Goal: Task Accomplishment & Management: Use online tool/utility

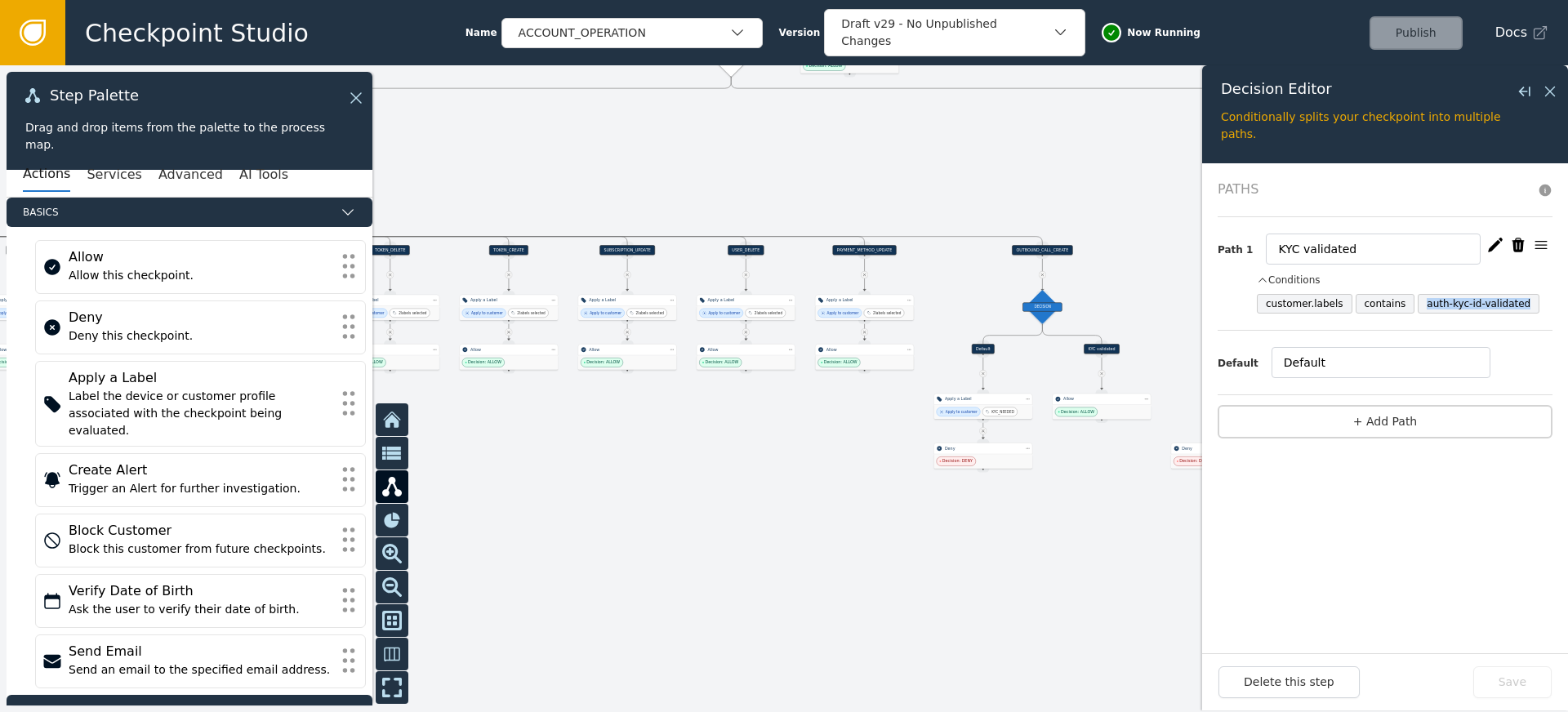
drag, startPoint x: 630, startPoint y: 158, endPoint x: 972, endPoint y: 187, distance: 343.2
click at [973, 187] on div at bounding box center [784, 388] width 1568 height 647
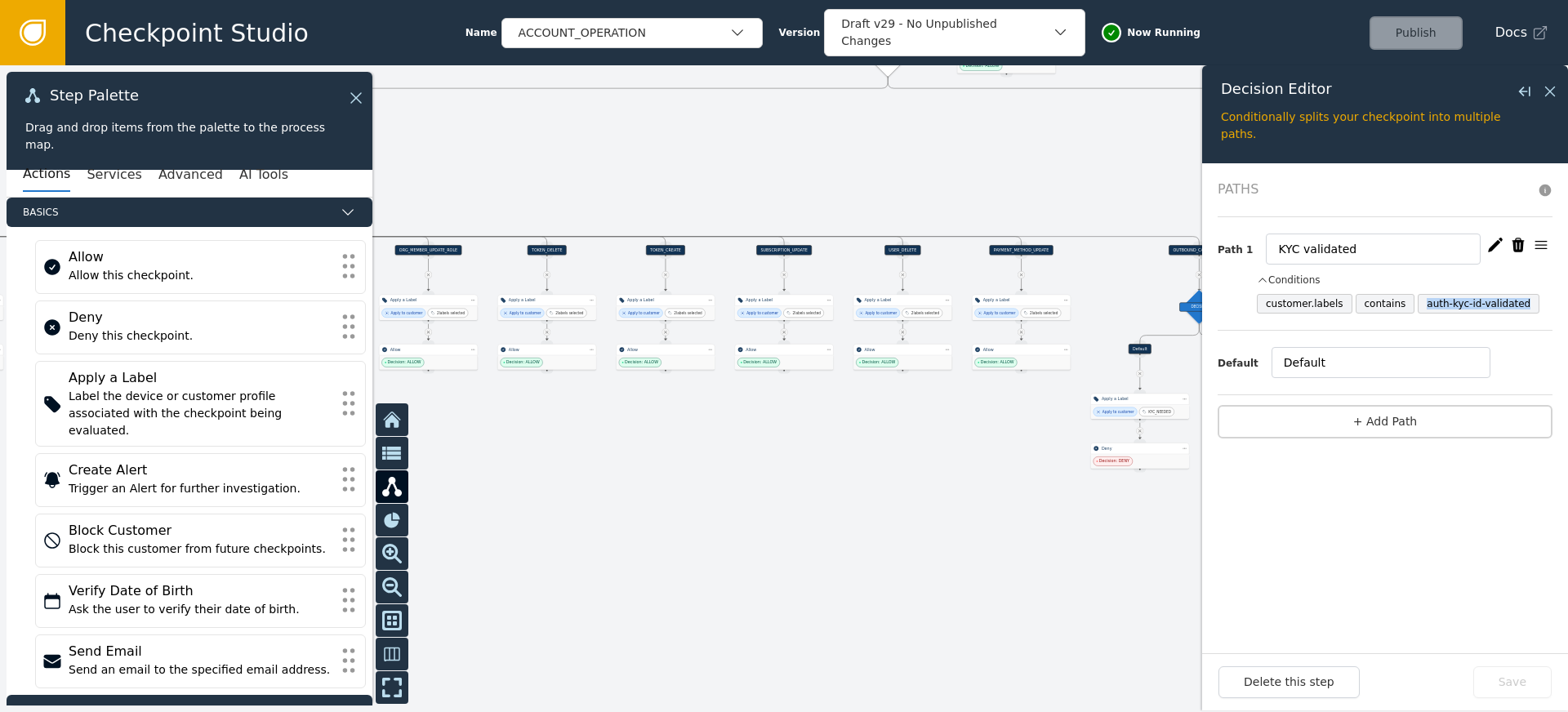
drag, startPoint x: 598, startPoint y: 204, endPoint x: 786, endPoint y: 188, distance: 188.7
click at [940, 206] on div at bounding box center [784, 388] width 1568 height 647
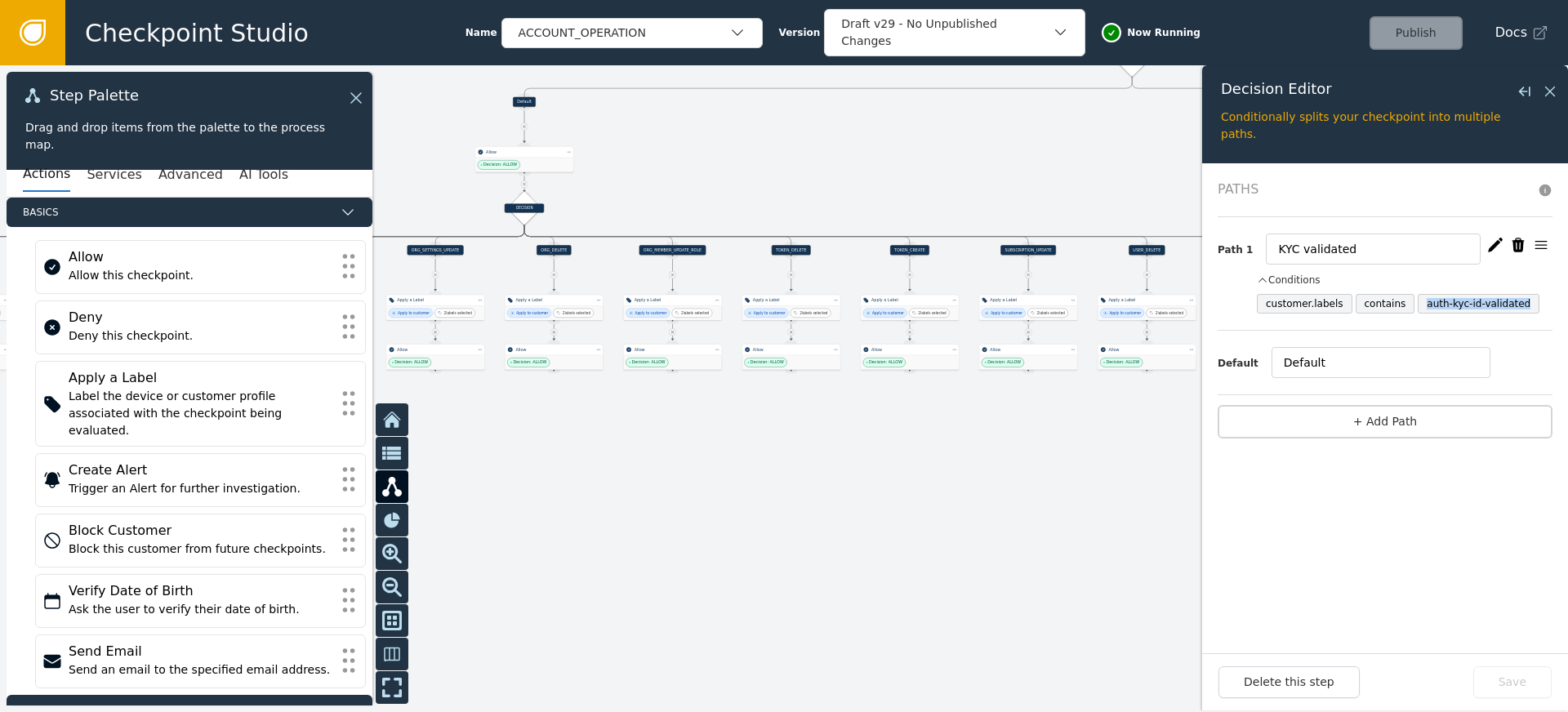
drag, startPoint x: 789, startPoint y: 181, endPoint x: 505, endPoint y: 169, distance: 284.3
click at [522, 169] on div at bounding box center [784, 388] width 1568 height 647
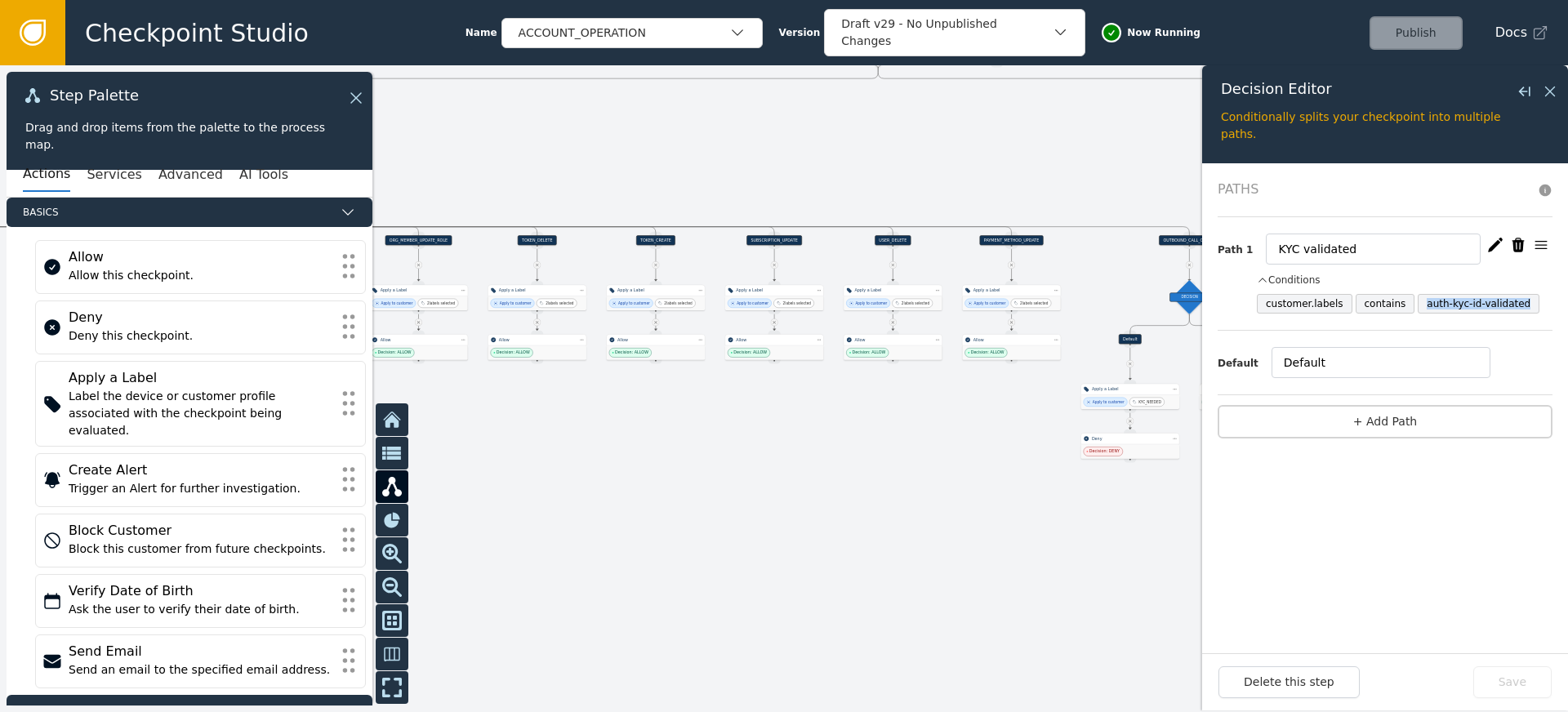
drag, startPoint x: 480, startPoint y: 169, endPoint x: 786, endPoint y: 190, distance: 306.7
click at [787, 190] on div at bounding box center [784, 388] width 1568 height 647
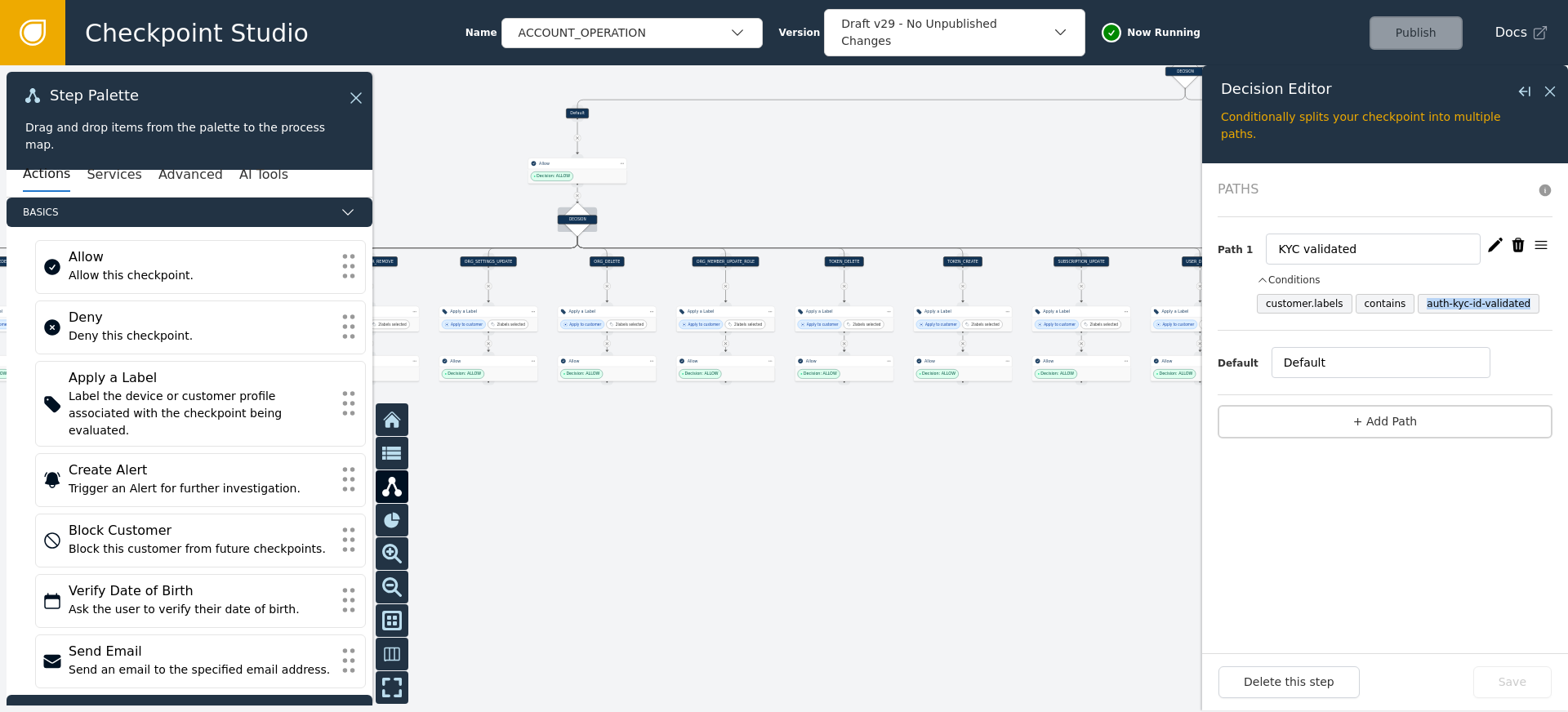
click at [566, 215] on div "DECISION" at bounding box center [576, 219] width 39 height 9
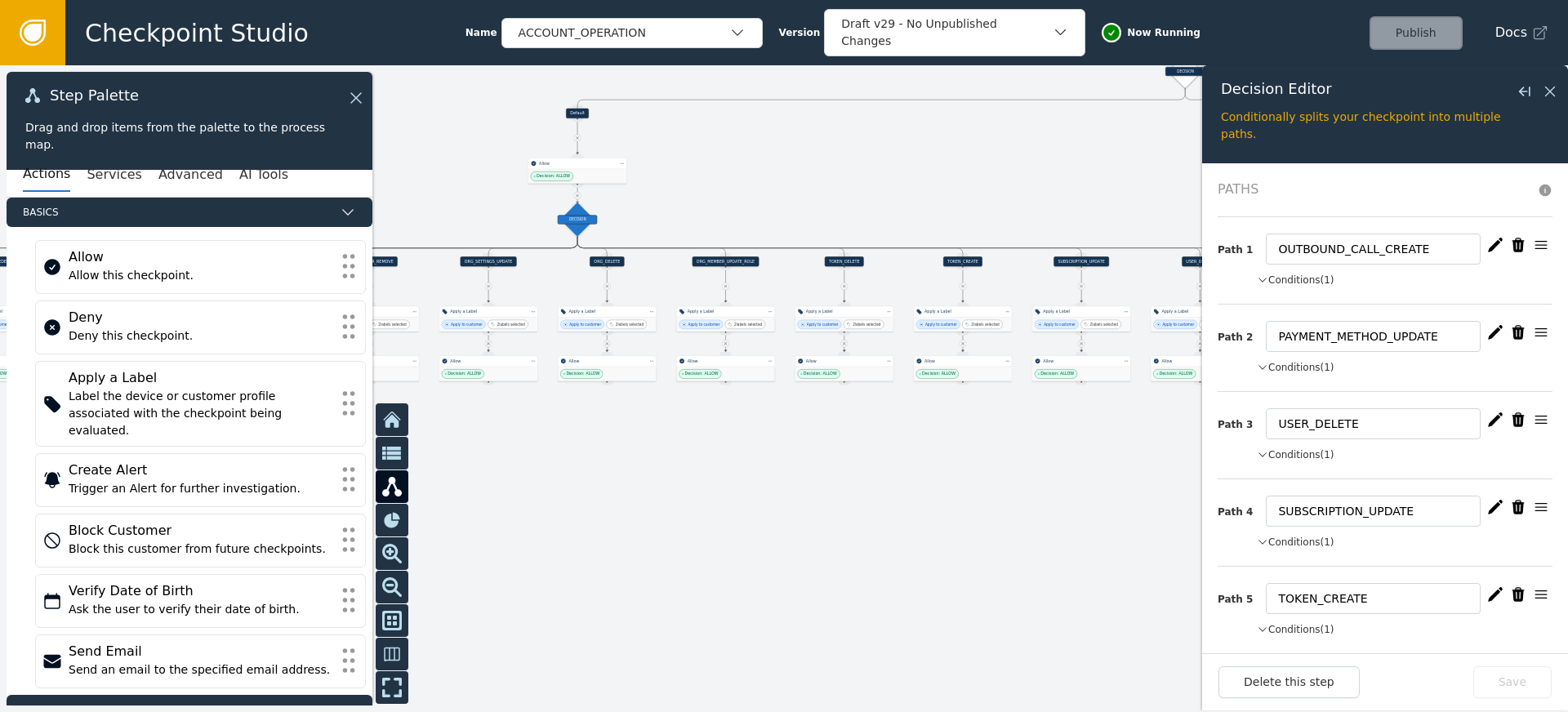
drag, startPoint x: 1291, startPoint y: 277, endPoint x: 1304, endPoint y: 267, distance: 16.4
click at [1291, 277] on button "Conditions (1)" at bounding box center [1295, 280] width 77 height 15
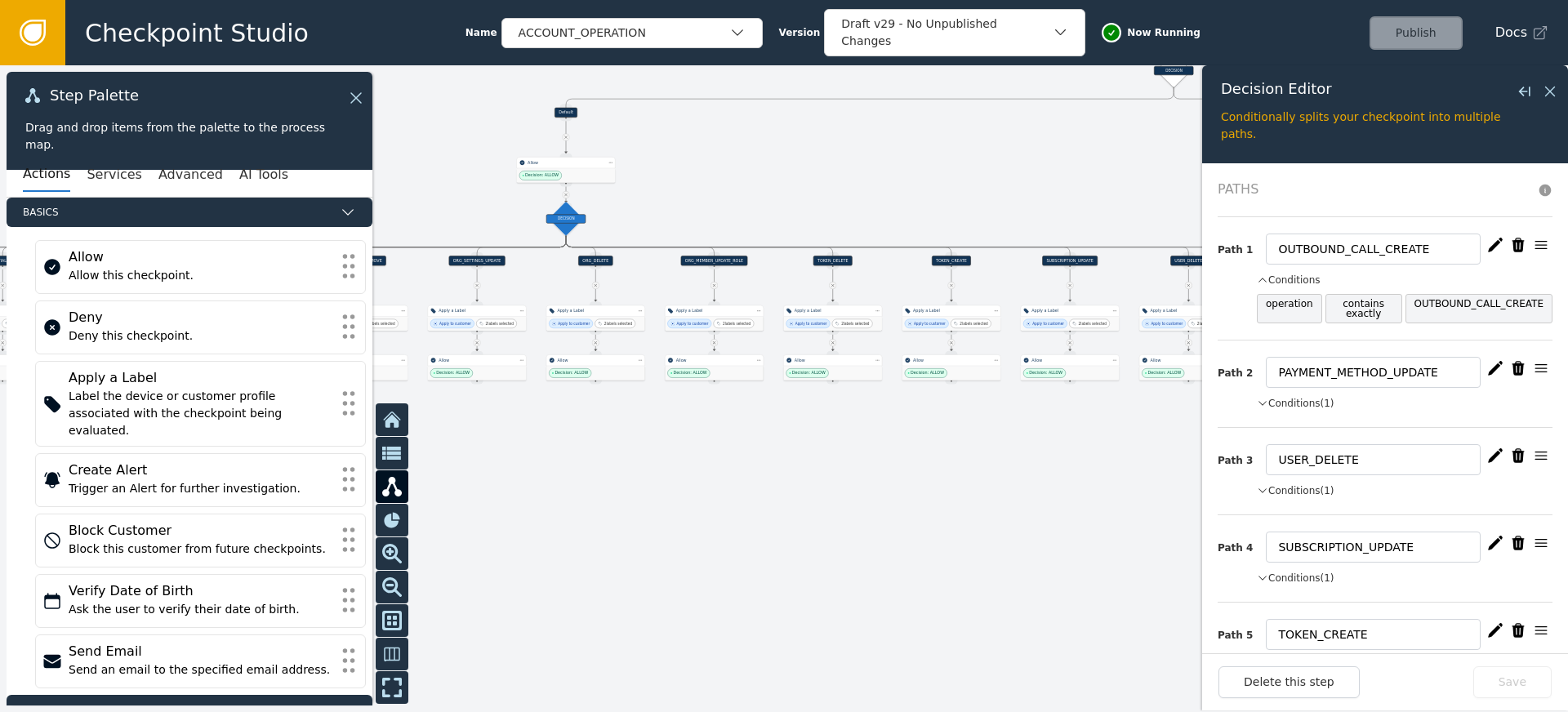
drag, startPoint x: 953, startPoint y: 207, endPoint x: 659, endPoint y: 194, distance: 294.3
click at [647, 192] on div at bounding box center [784, 388] width 1568 height 647
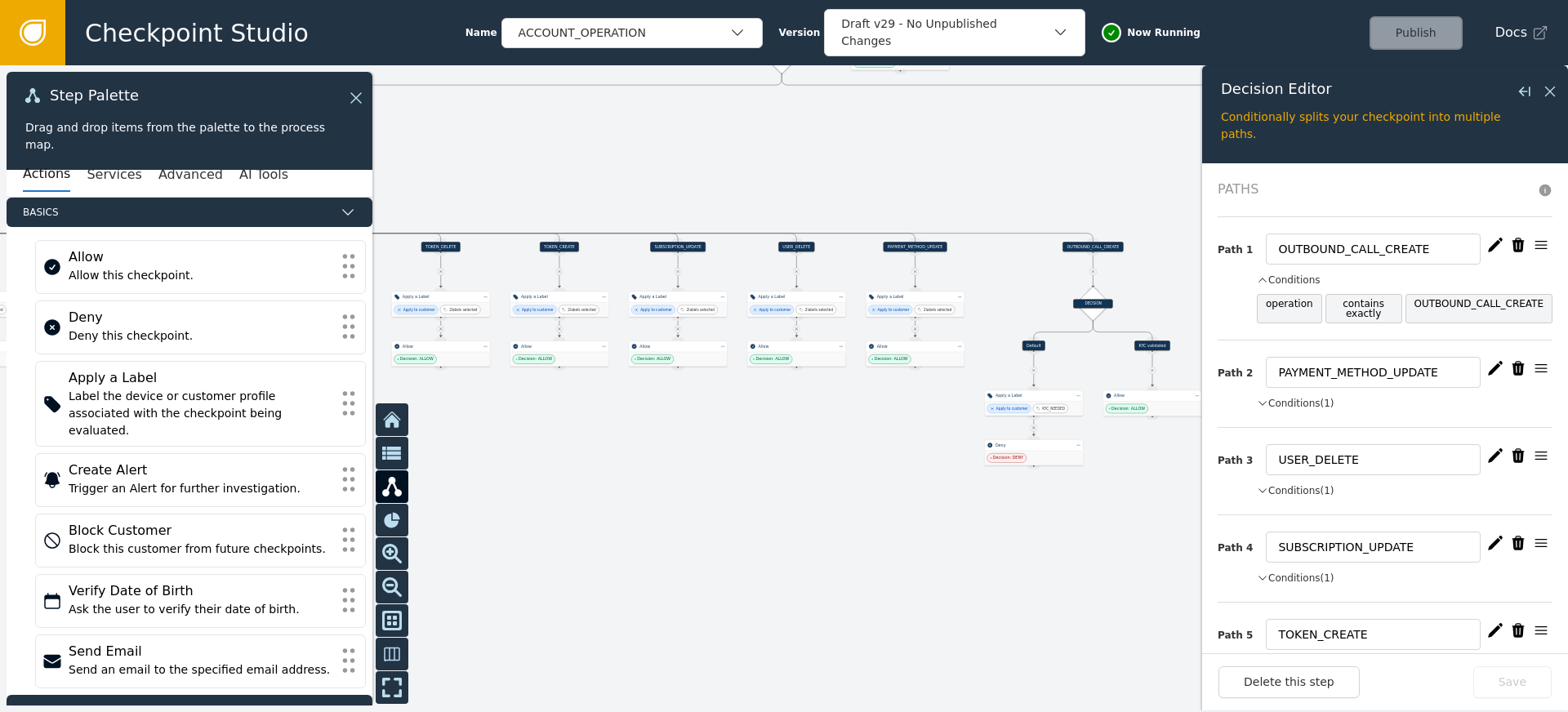
drag, startPoint x: 965, startPoint y: 200, endPoint x: 764, endPoint y: 195, distance: 201.1
click at [633, 200] on div at bounding box center [784, 388] width 1568 height 647
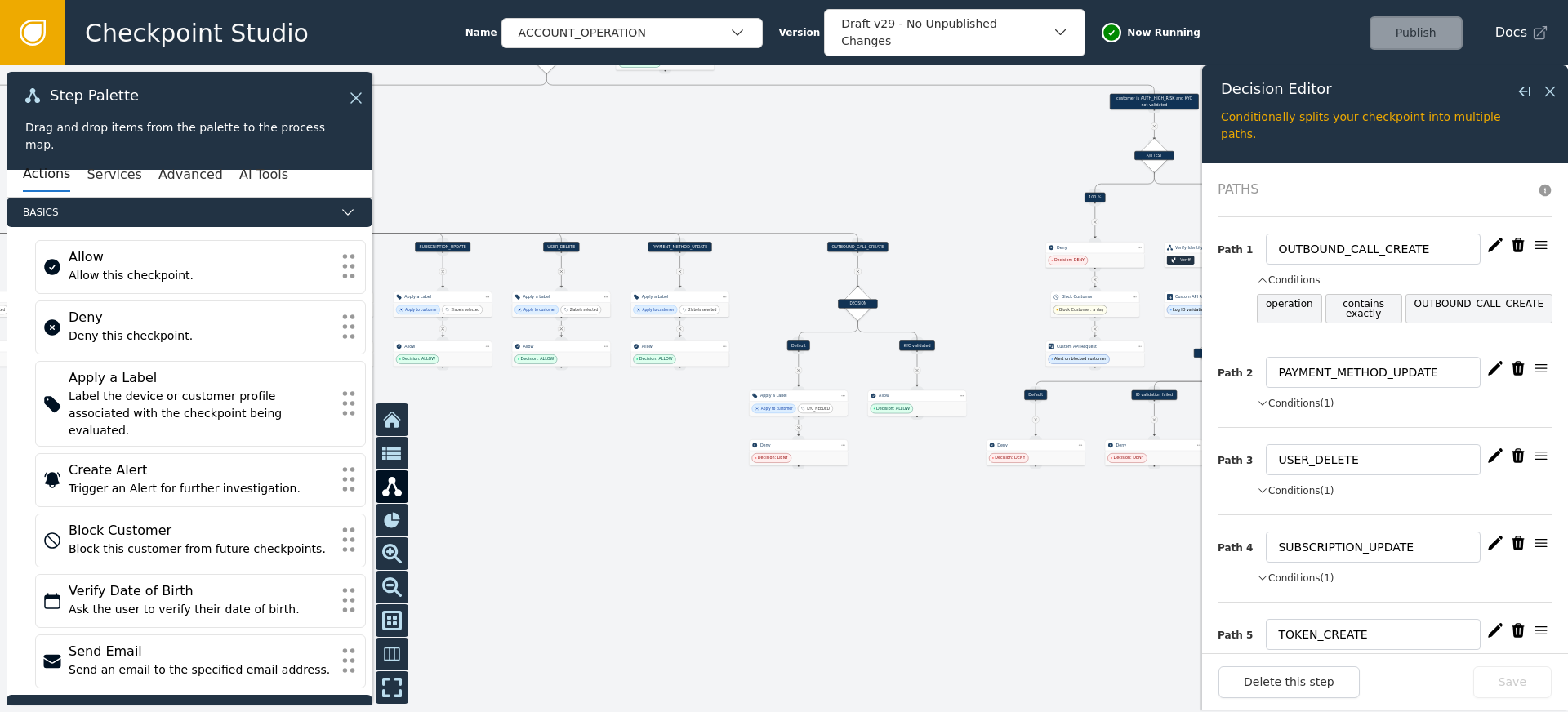
drag, startPoint x: 964, startPoint y: 189, endPoint x: 774, endPoint y: 188, distance: 190.0
click at [807, 188] on div at bounding box center [784, 388] width 1568 height 647
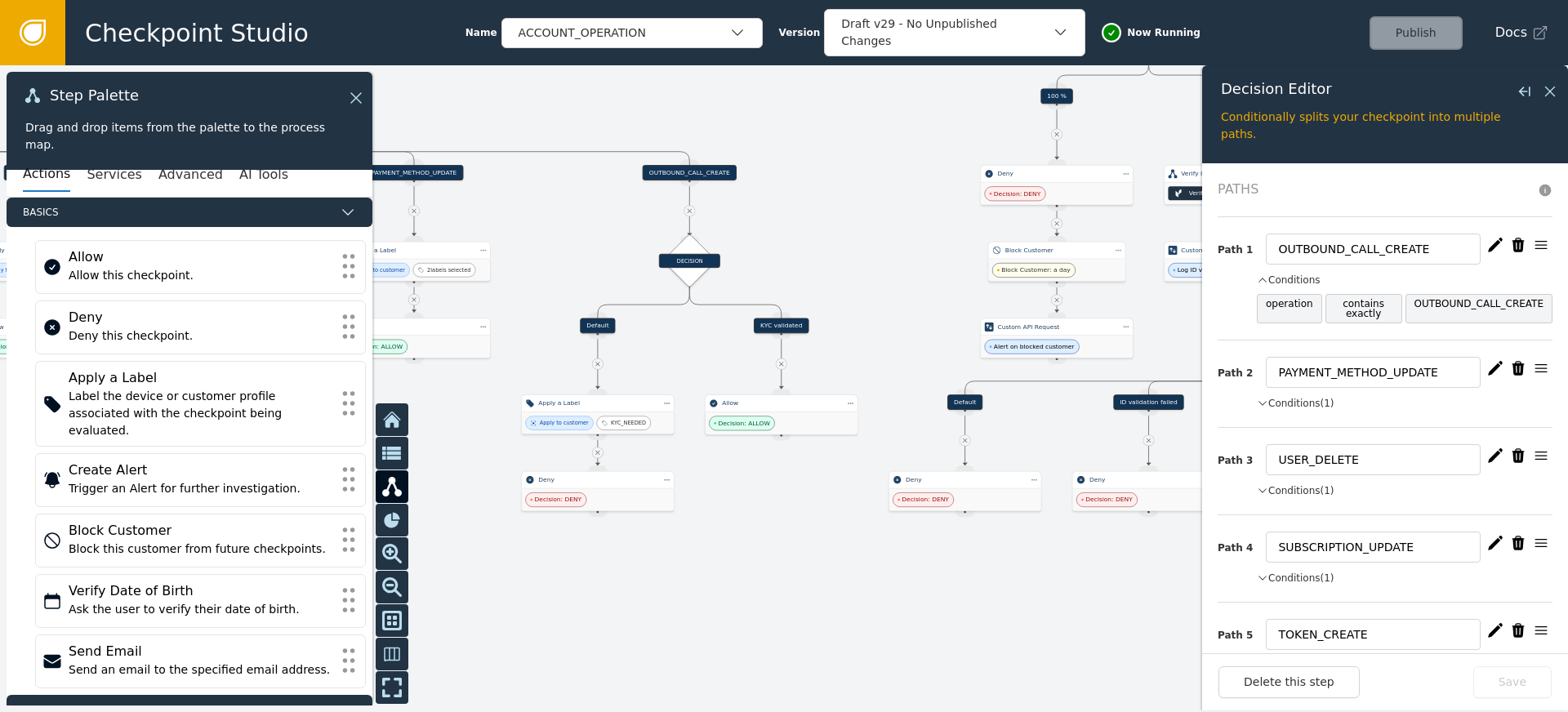
click at [782, 324] on div "KYC validated" at bounding box center [781, 326] width 55 height 16
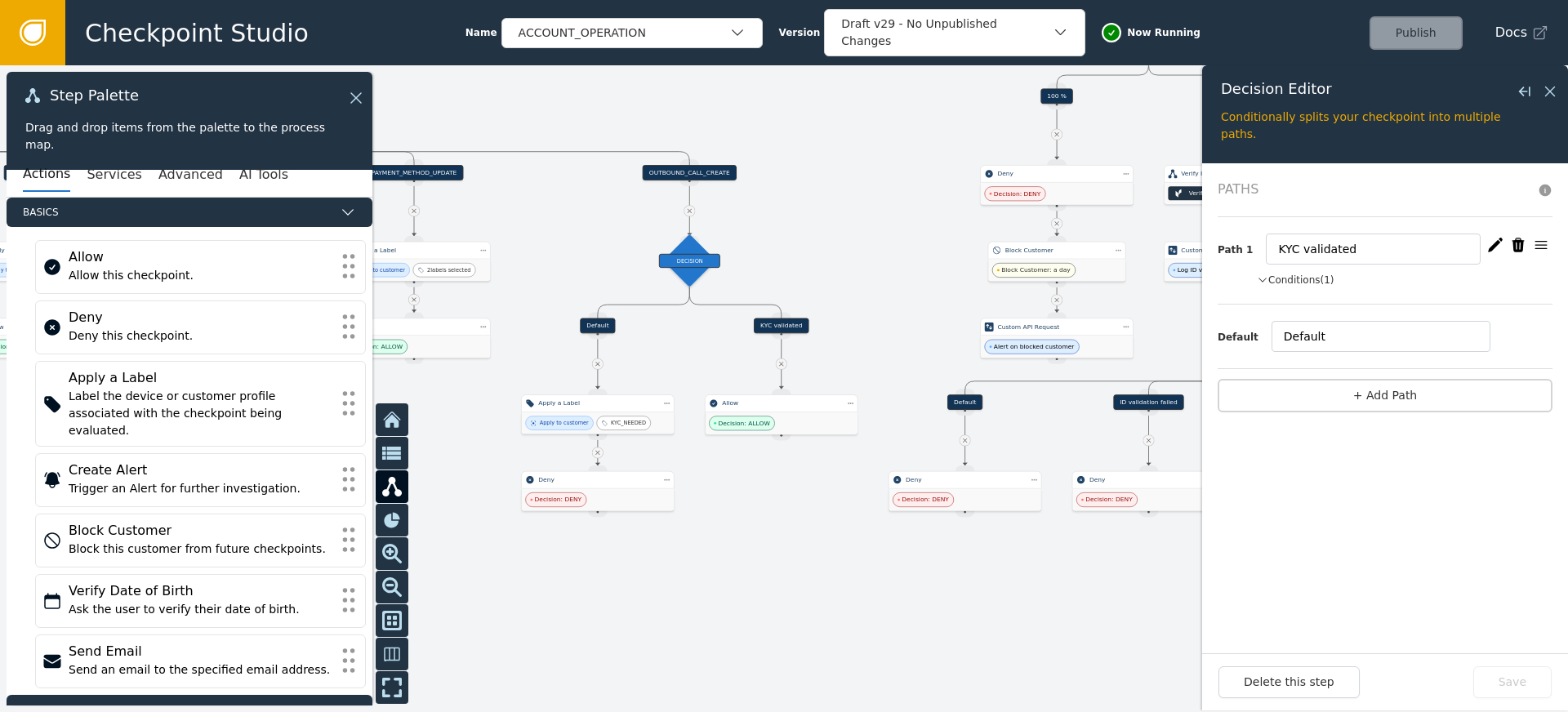
click at [1321, 277] on button "Conditions (1)" at bounding box center [1295, 280] width 77 height 15
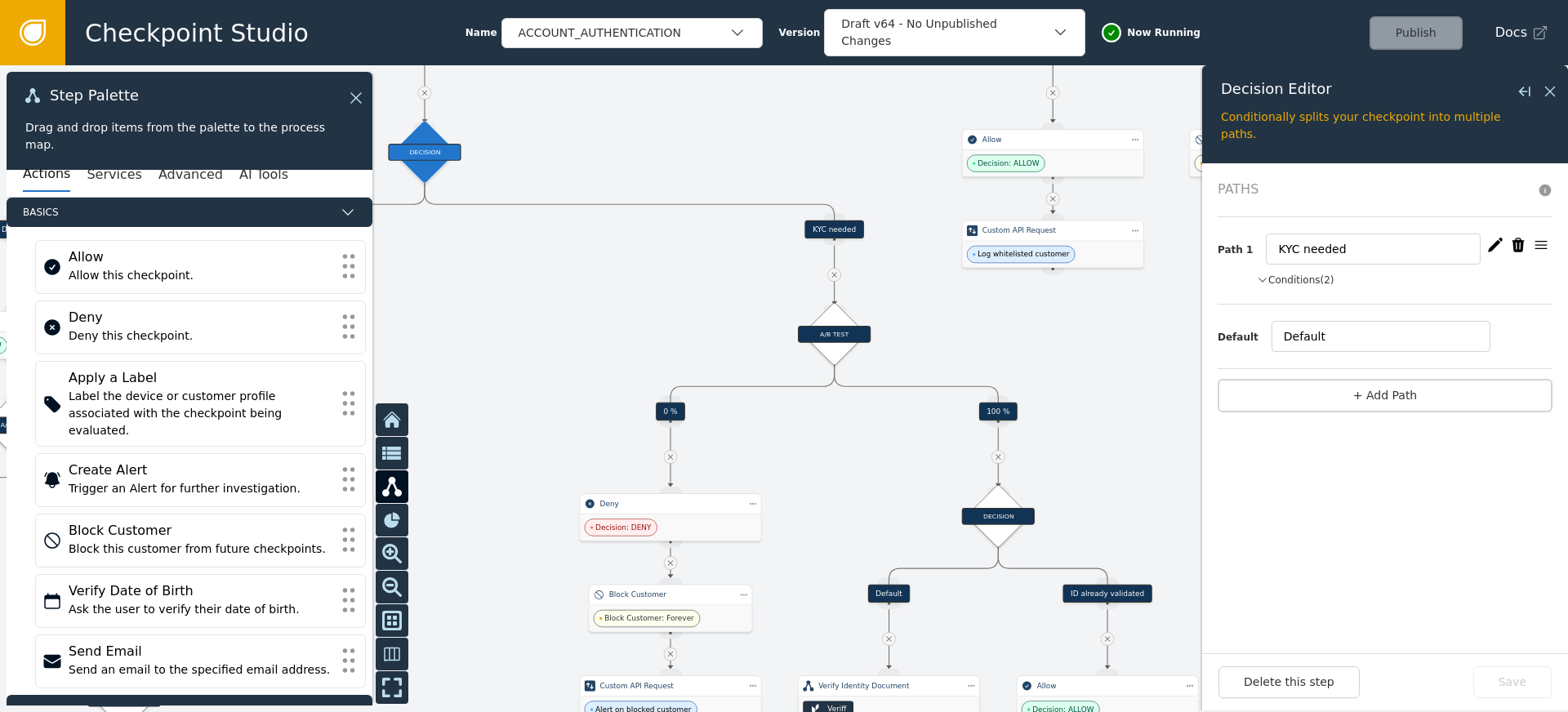
drag, startPoint x: 583, startPoint y: 326, endPoint x: 532, endPoint y: 329, distance: 51.1
click at [532, 330] on div at bounding box center [784, 388] width 1568 height 647
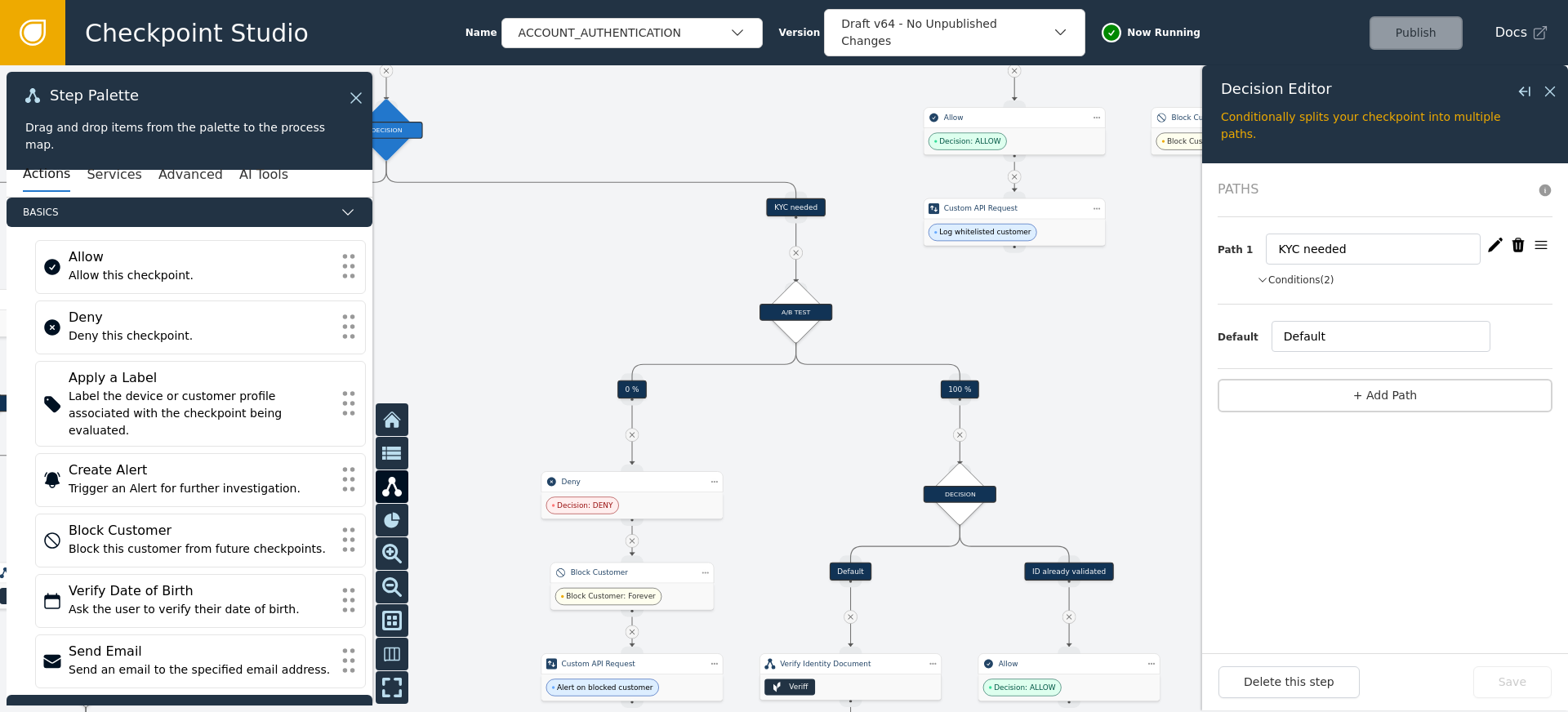
drag, startPoint x: 655, startPoint y: 344, endPoint x: 550, endPoint y: 287, distance: 119.5
click at [550, 287] on div at bounding box center [784, 388] width 1568 height 647
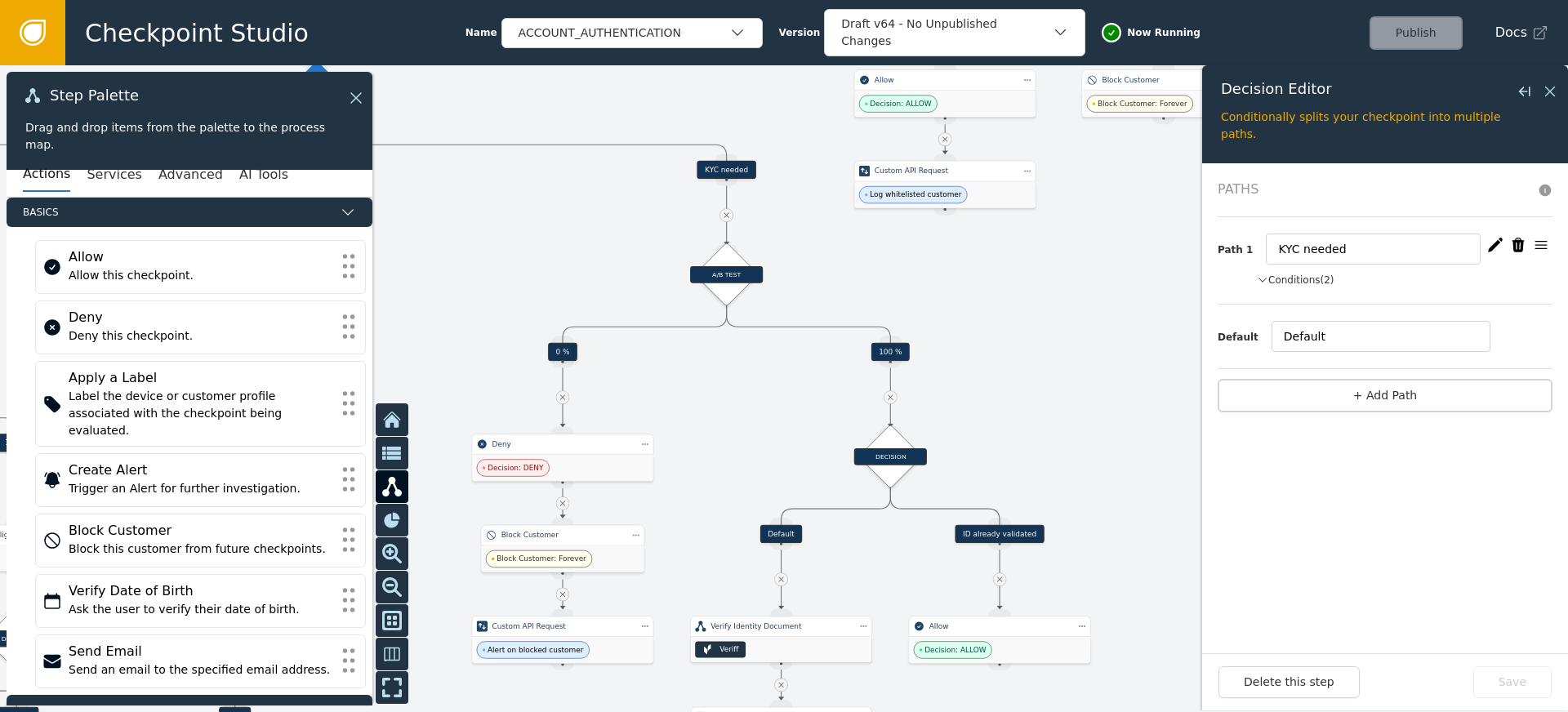
click at [509, 254] on div at bounding box center [784, 388] width 1568 height 647
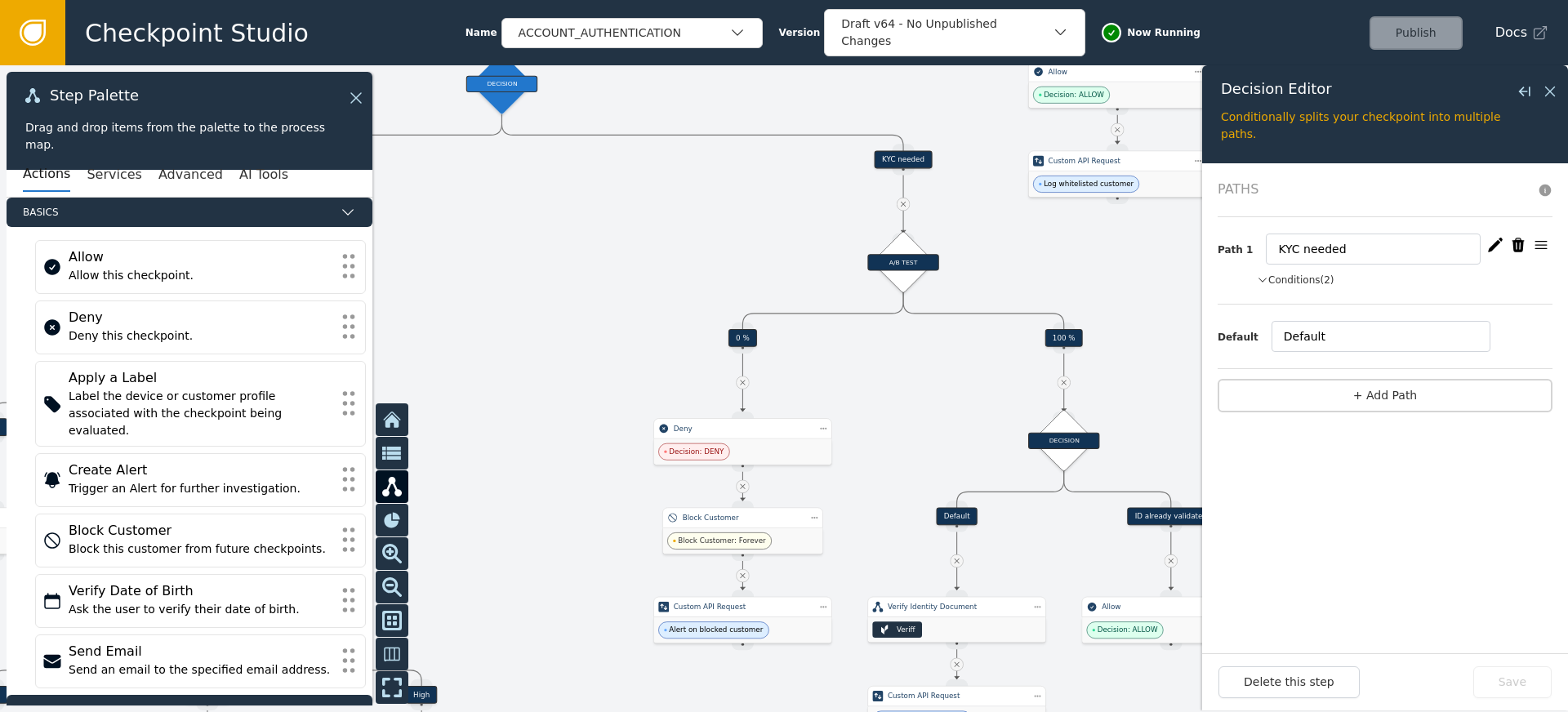
drag, startPoint x: 740, startPoint y: 240, endPoint x: 801, endPoint y: 236, distance: 61.1
click at [801, 236] on div at bounding box center [784, 388] width 1568 height 647
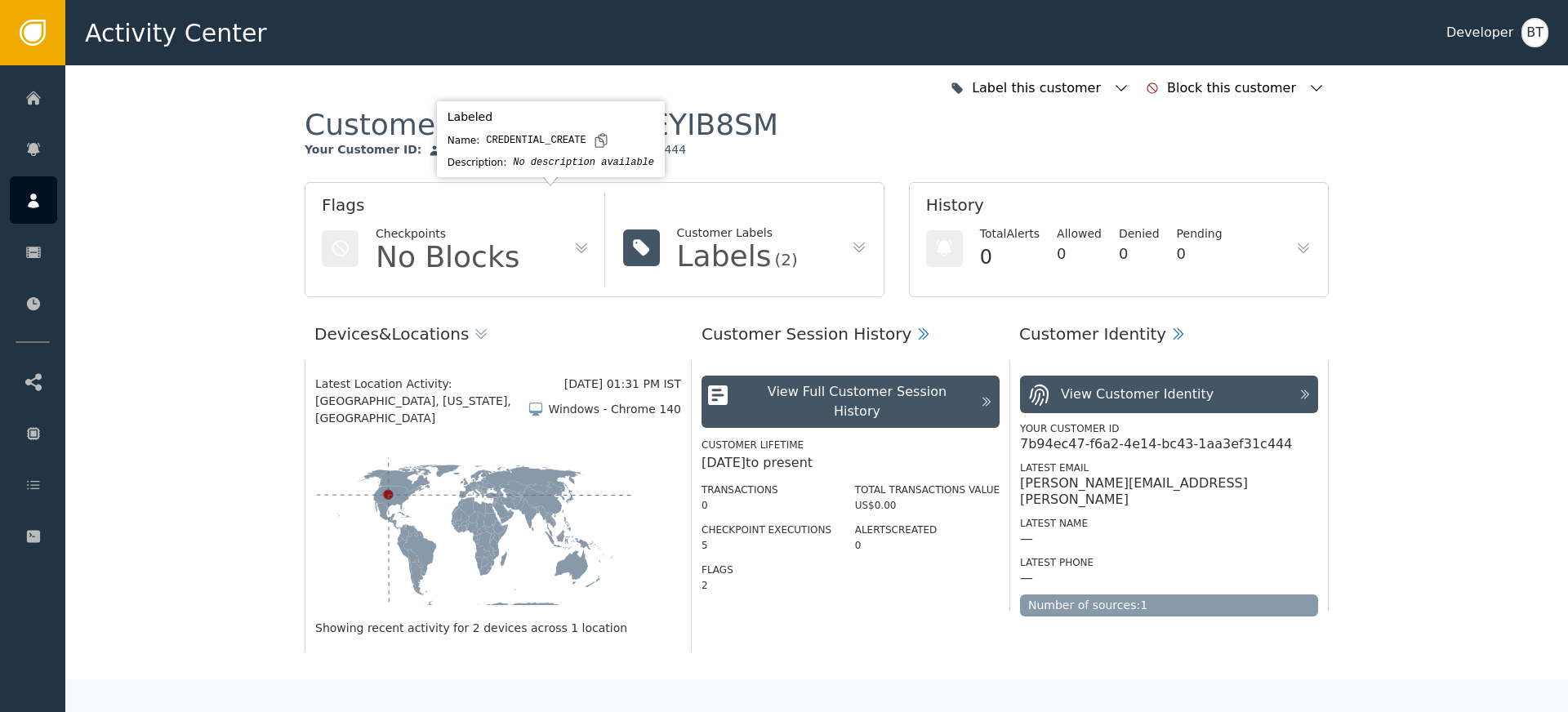
scroll to position [609, 0]
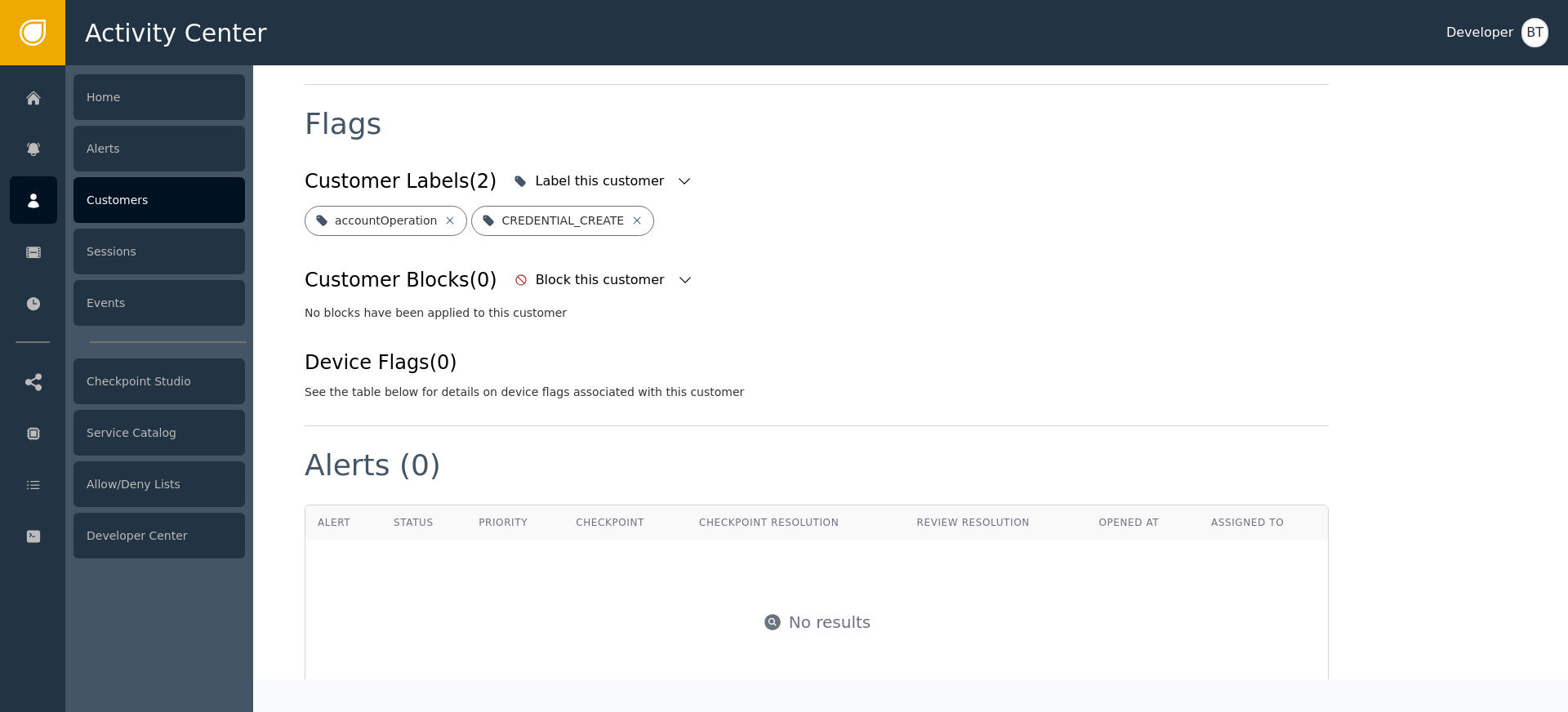
click at [140, 208] on div "Customers" at bounding box center [160, 200] width 172 height 46
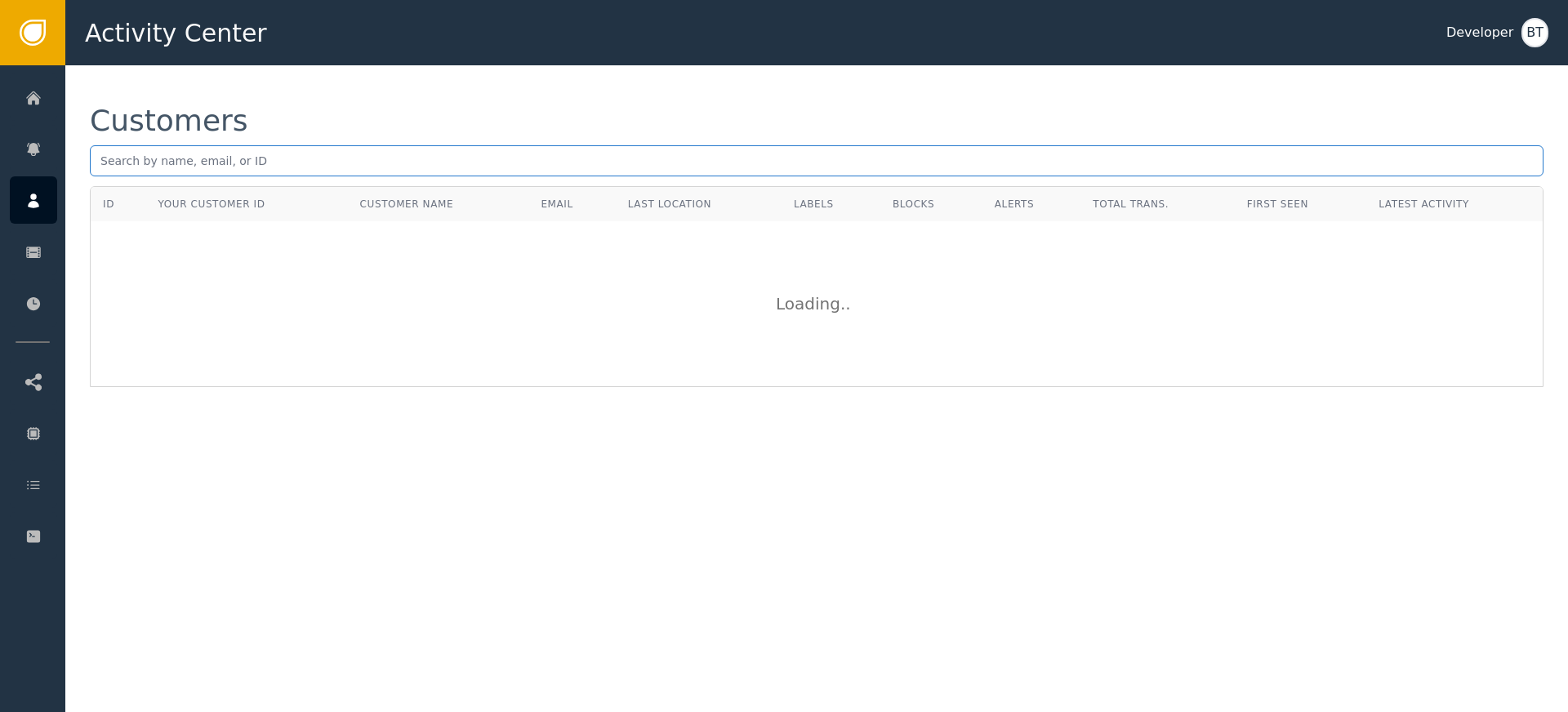
click at [260, 160] on input "text" at bounding box center [816, 161] width 1453 height 31
type input "[PERSON_NAME][EMAIL_ADDRESS][DOMAIN_NAME]"
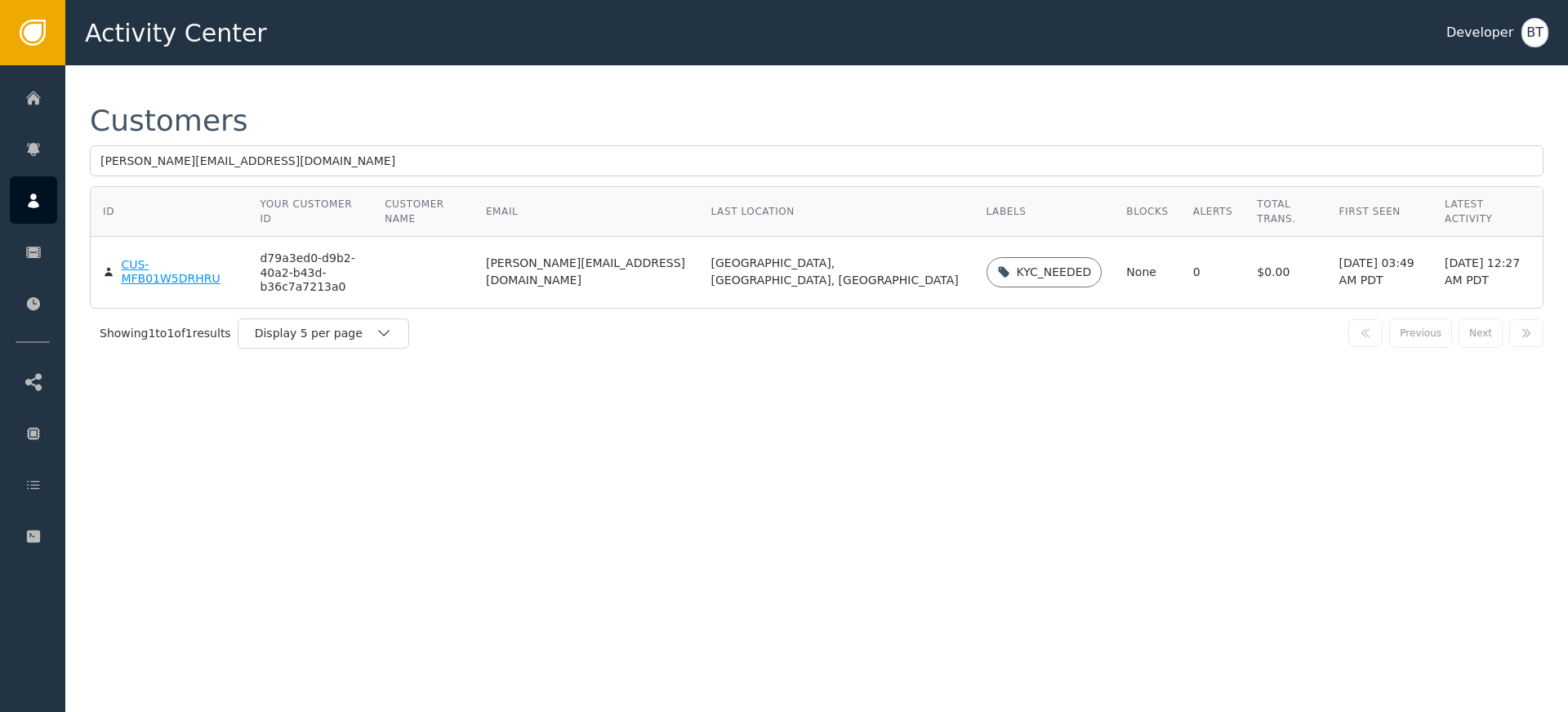
click at [148, 273] on div "CUS-MFB01W5DRHRU" at bounding box center [178, 272] width 115 height 29
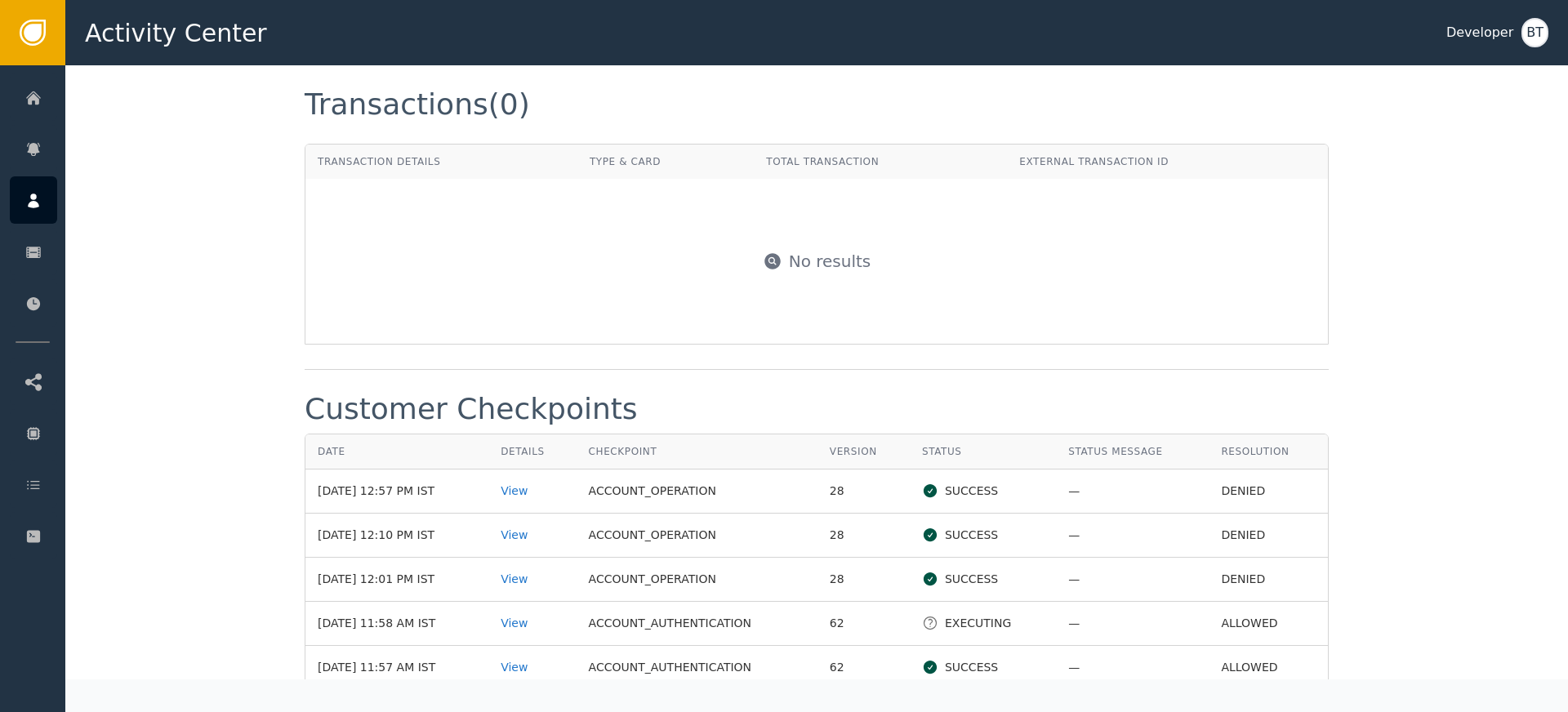
scroll to position [1920, 0]
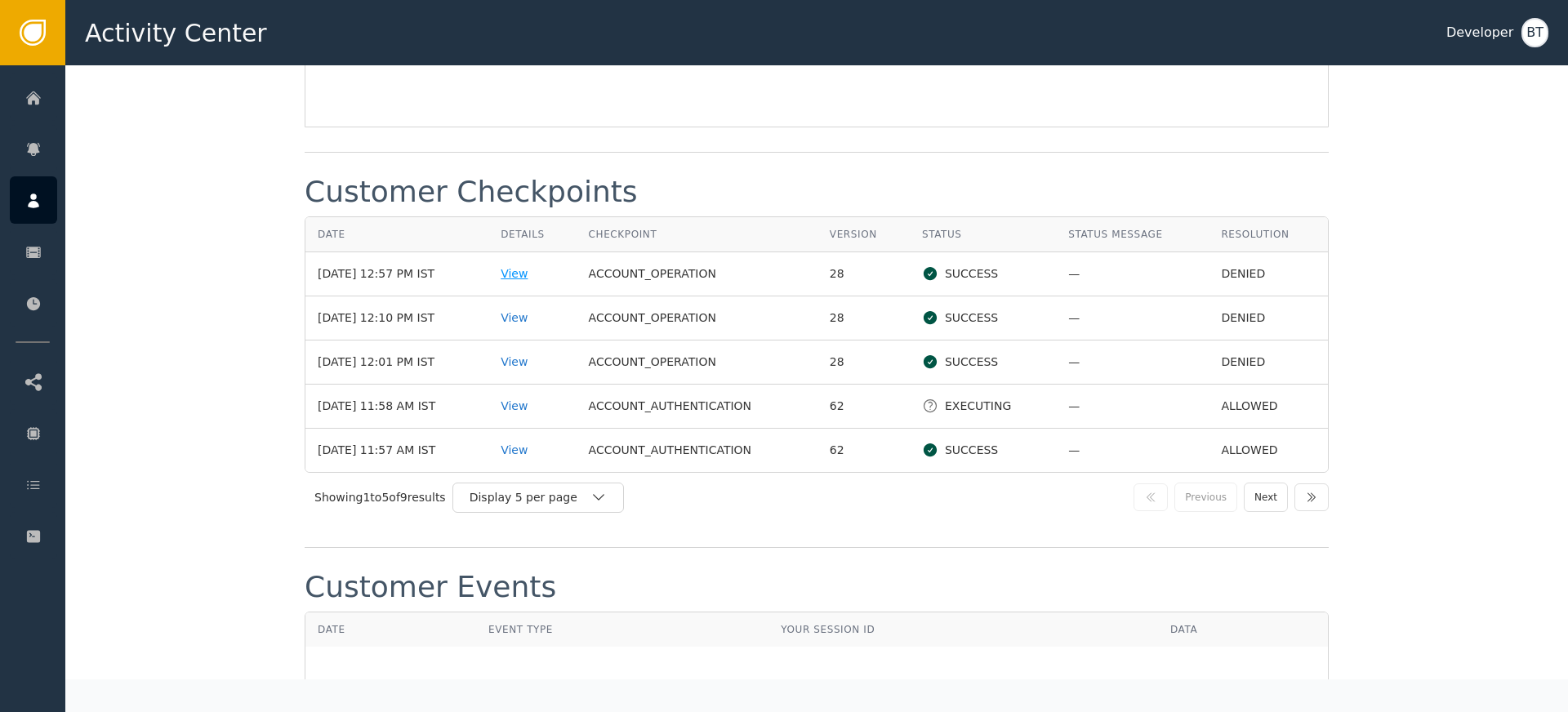
click at [527, 276] on div "View" at bounding box center [532, 274] width 63 height 17
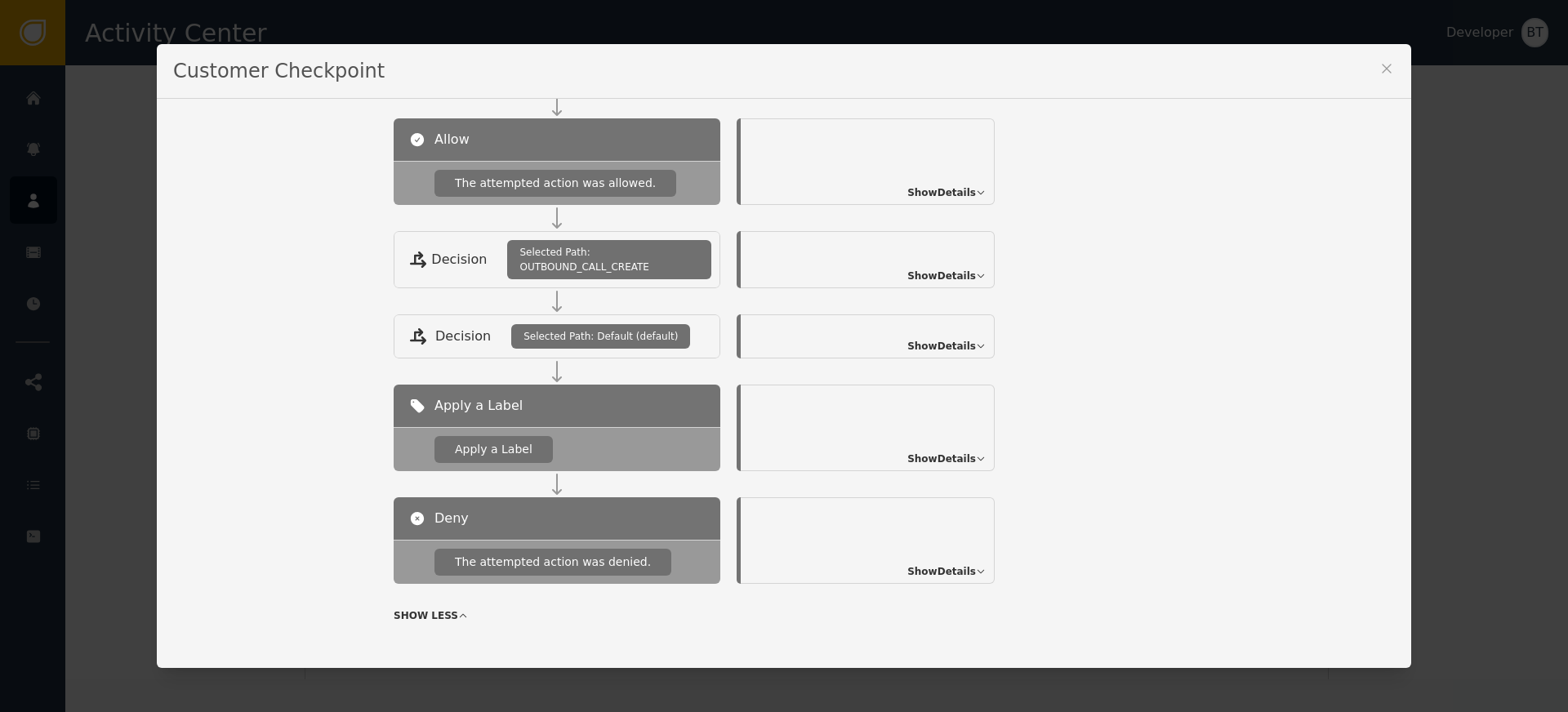
scroll to position [377, 0]
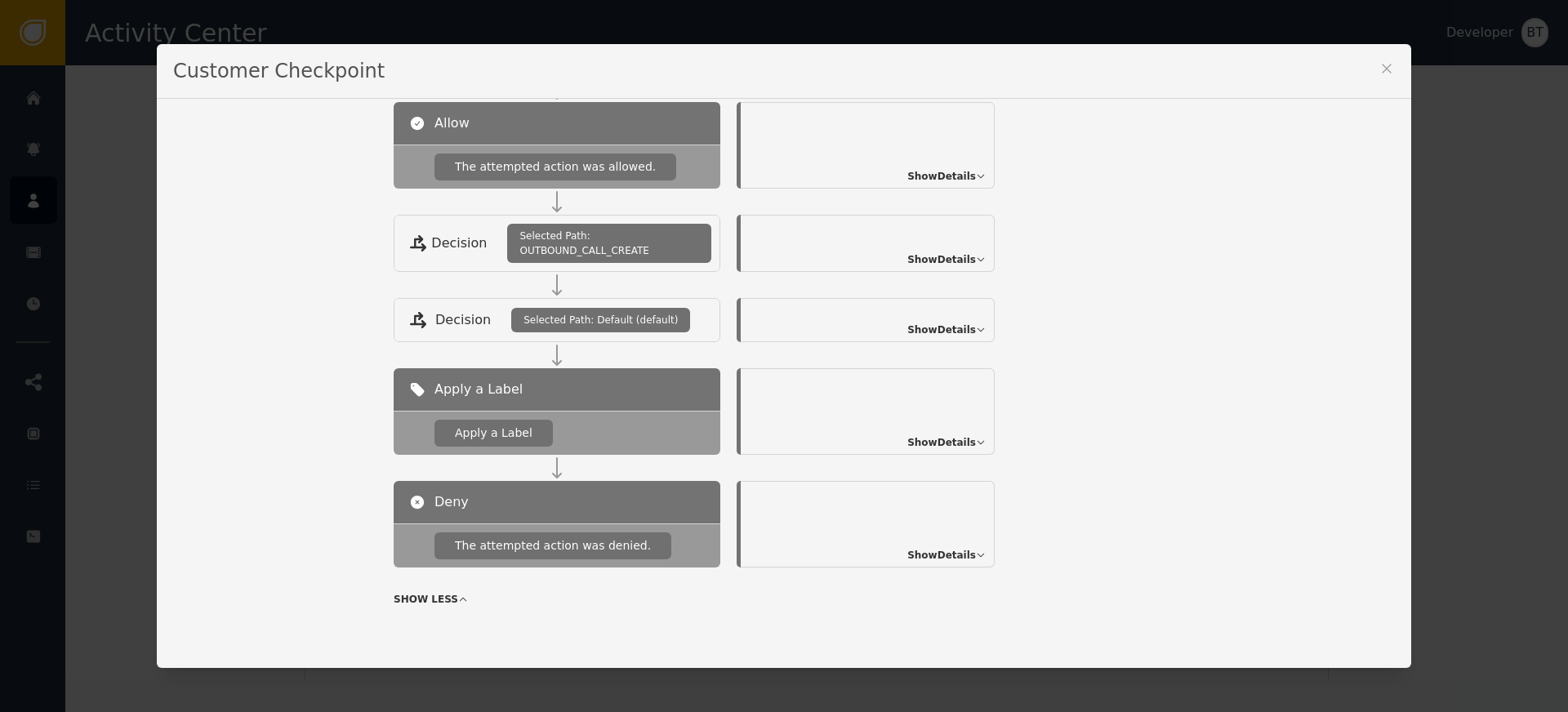
click at [934, 437] on span "Show Details" at bounding box center [941, 442] width 69 height 15
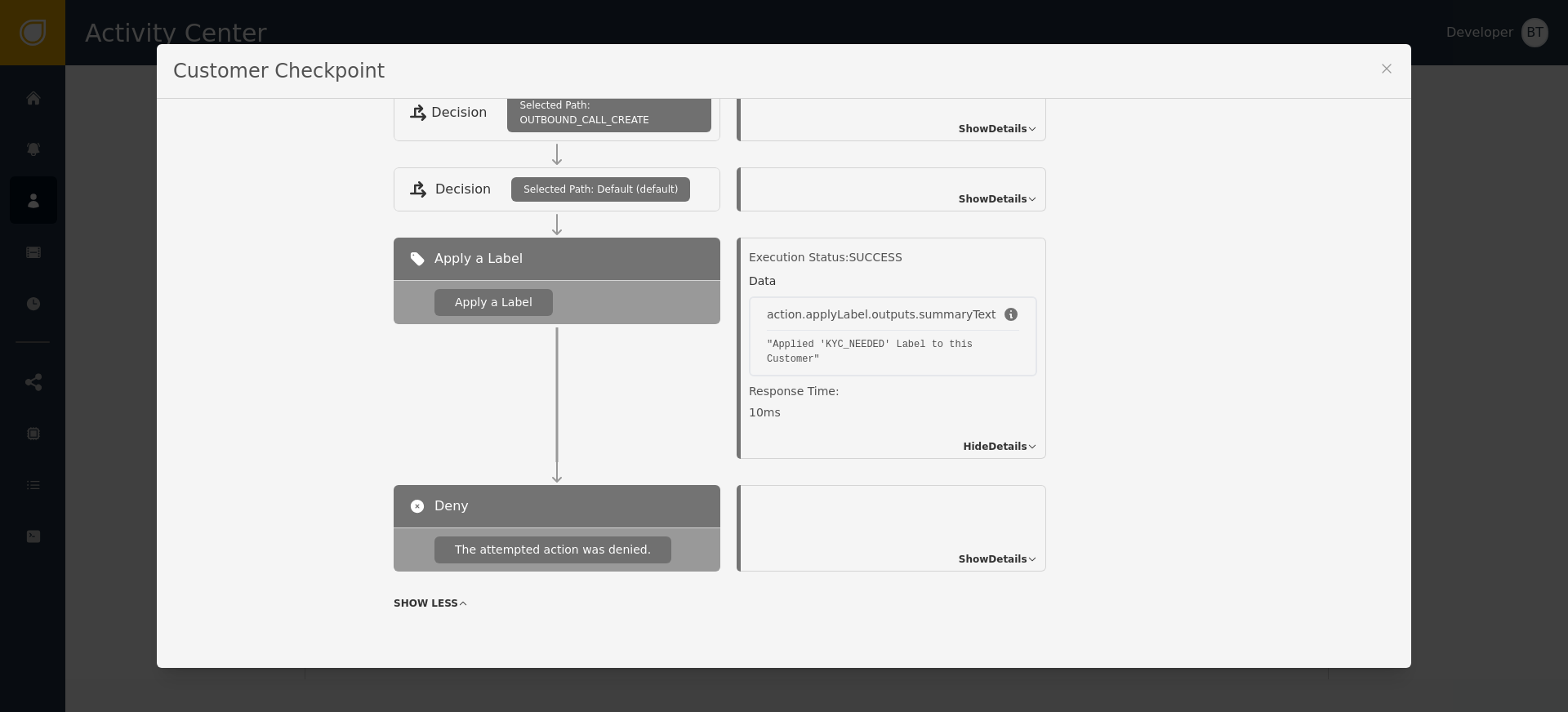
scroll to position [511, 0]
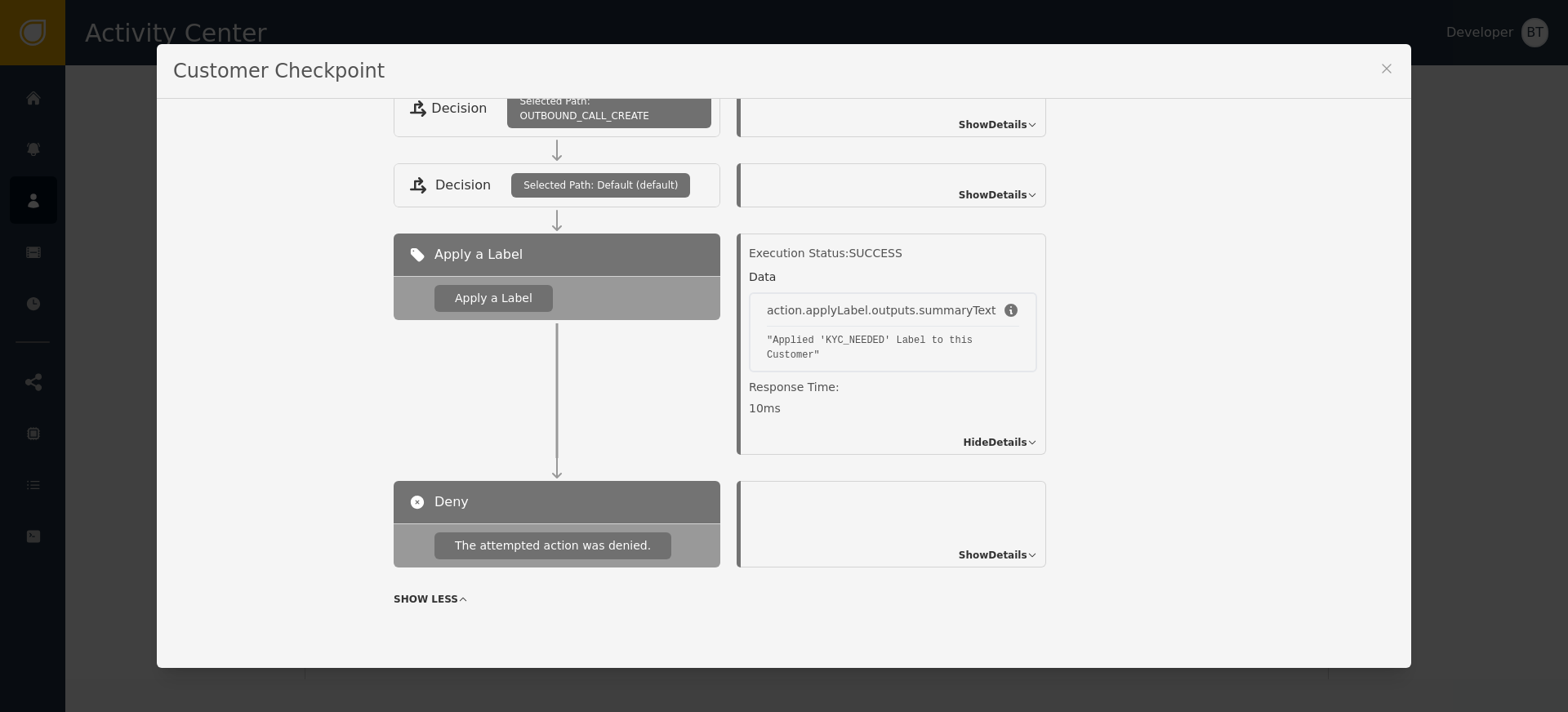
click at [986, 557] on span "Show Details" at bounding box center [992, 555] width 69 height 15
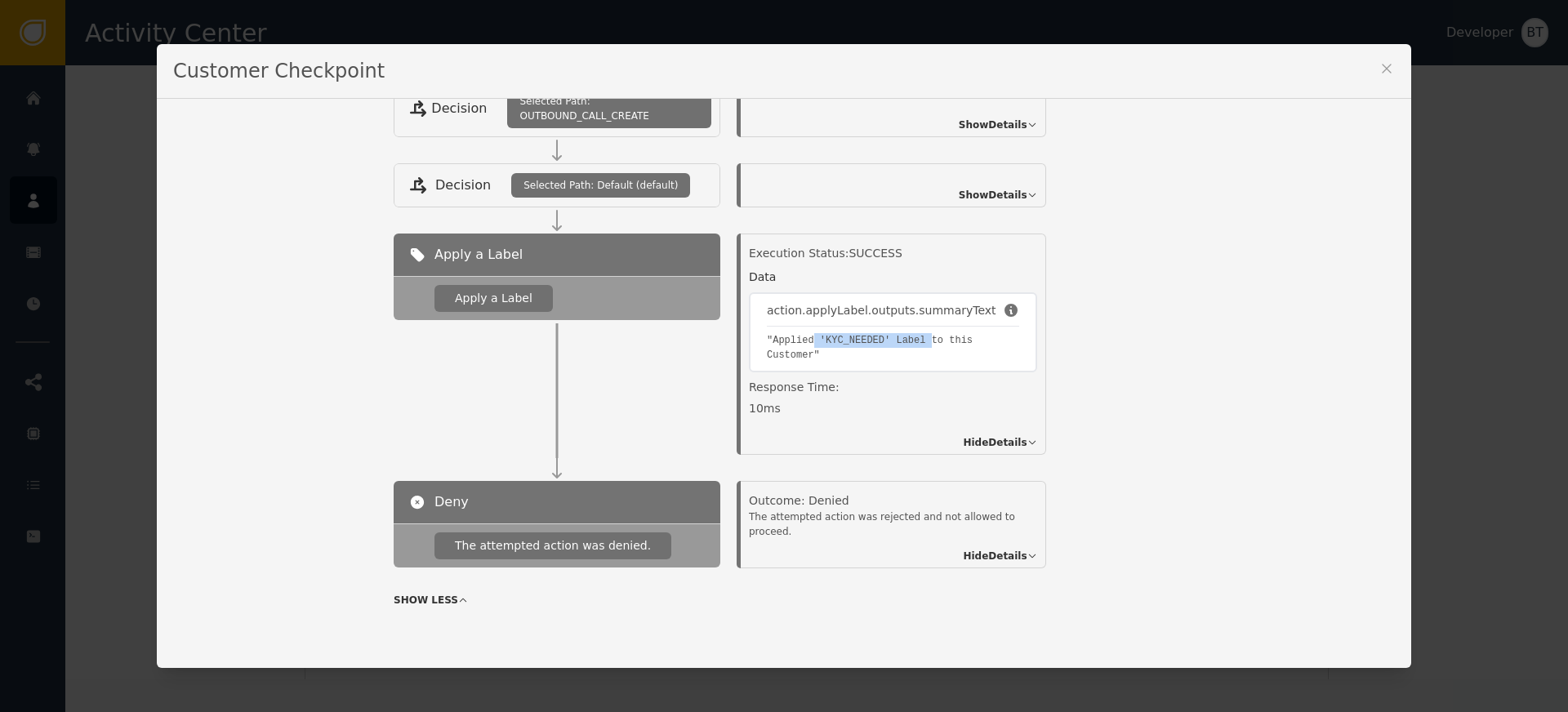
drag, startPoint x: 811, startPoint y: 344, endPoint x: 925, endPoint y: 340, distance: 114.1
click at [925, 340] on pre ""Applied 'KYC_NEEDED' Label to this Customer"" at bounding box center [893, 348] width 253 height 30
click at [858, 357] on pre ""Applied 'KYC_NEEDED' Label to this Customer"" at bounding box center [893, 348] width 253 height 30
click at [1381, 69] on icon at bounding box center [1386, 68] width 9 height 9
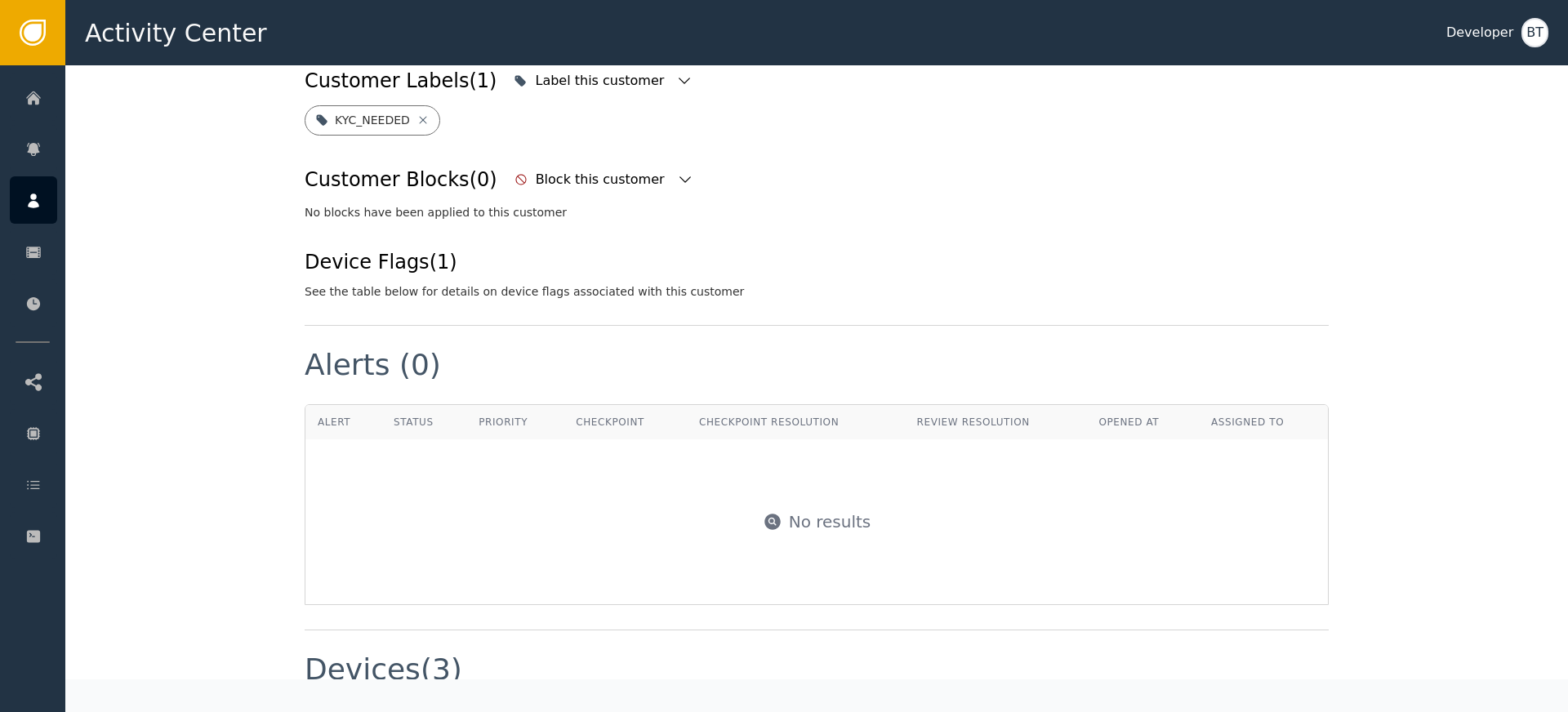
scroll to position [376, 0]
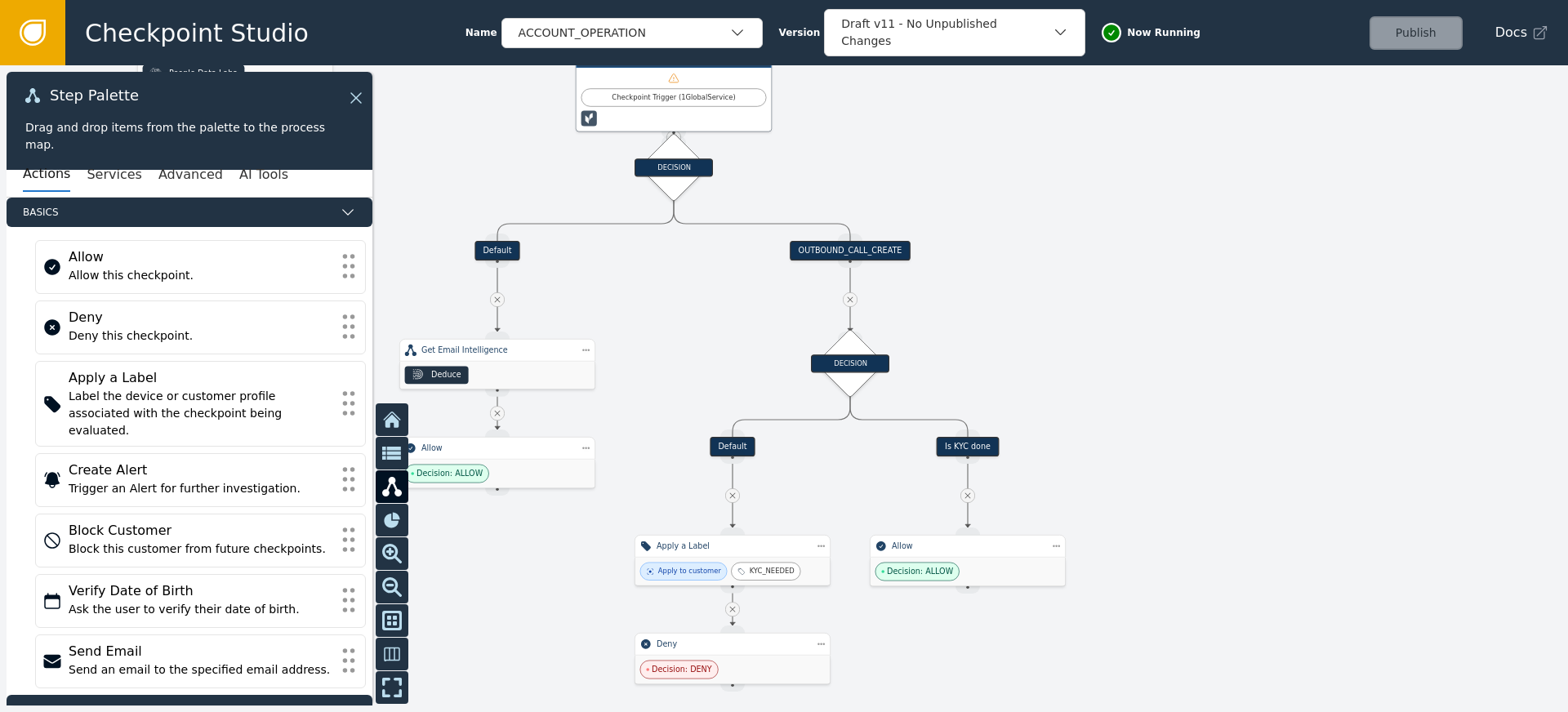
drag, startPoint x: 1234, startPoint y: 404, endPoint x: 1015, endPoint y: 267, distance: 258.3
click at [1015, 267] on div at bounding box center [784, 388] width 1568 height 647
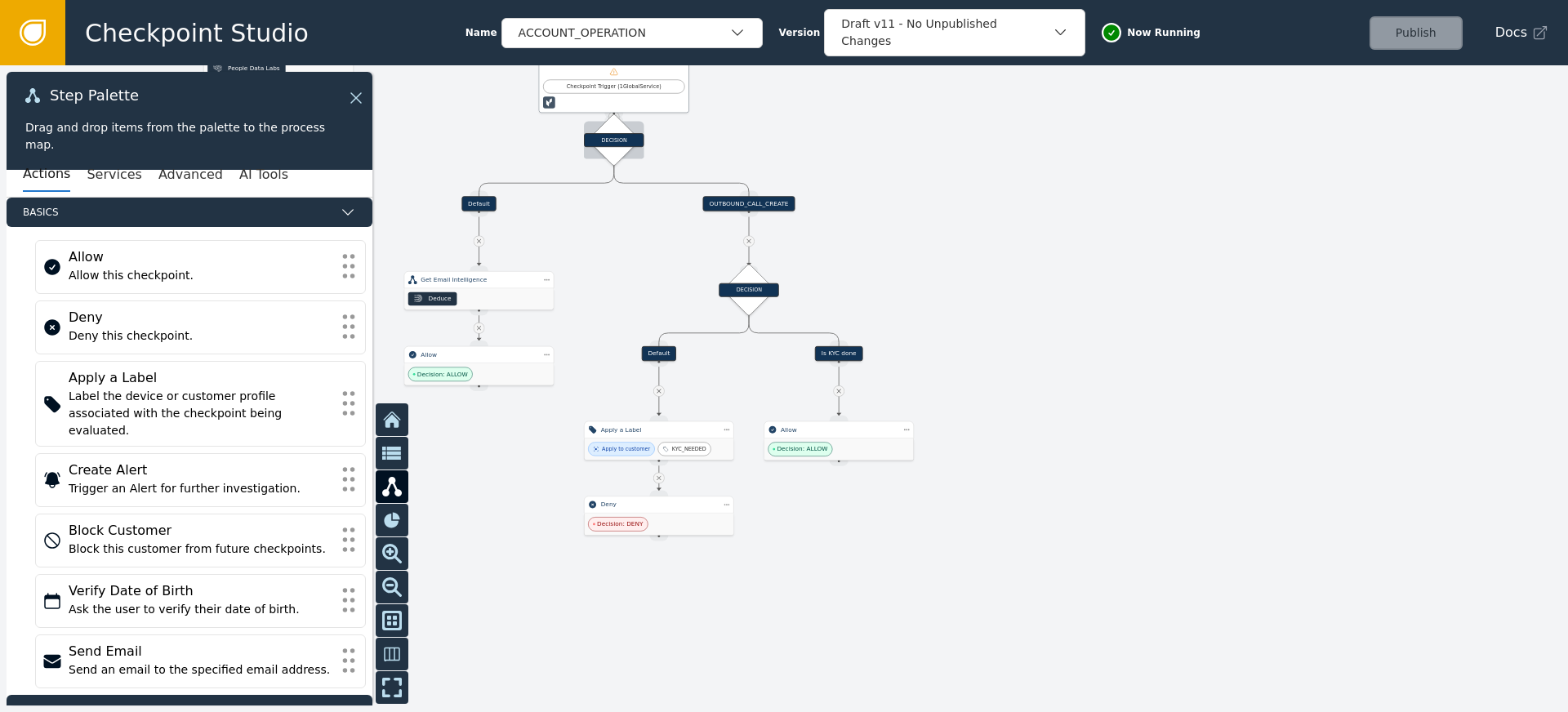
click at [606, 142] on div "DECISION" at bounding box center [614, 140] width 60 height 14
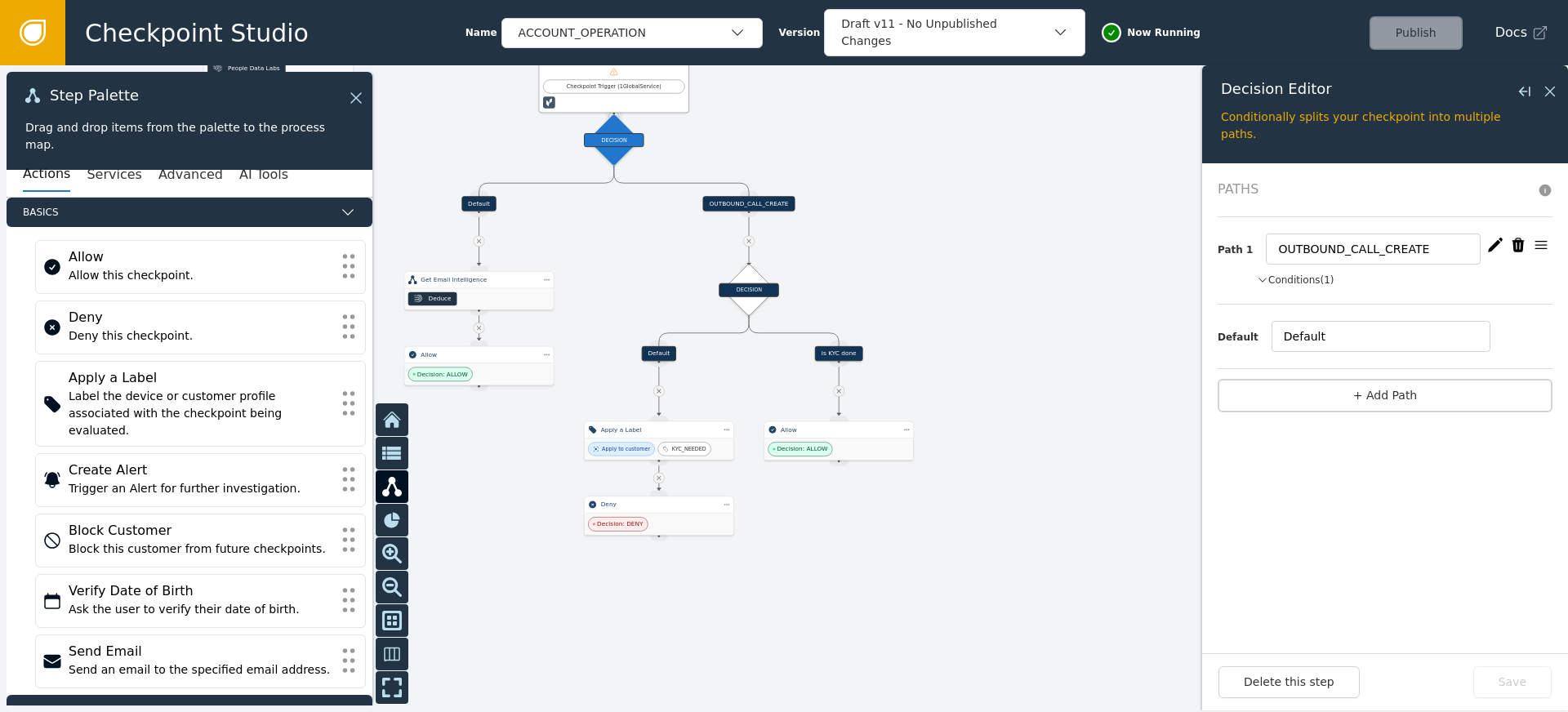
click at [1319, 281] on button "Conditions (1)" at bounding box center [1295, 280] width 77 height 15
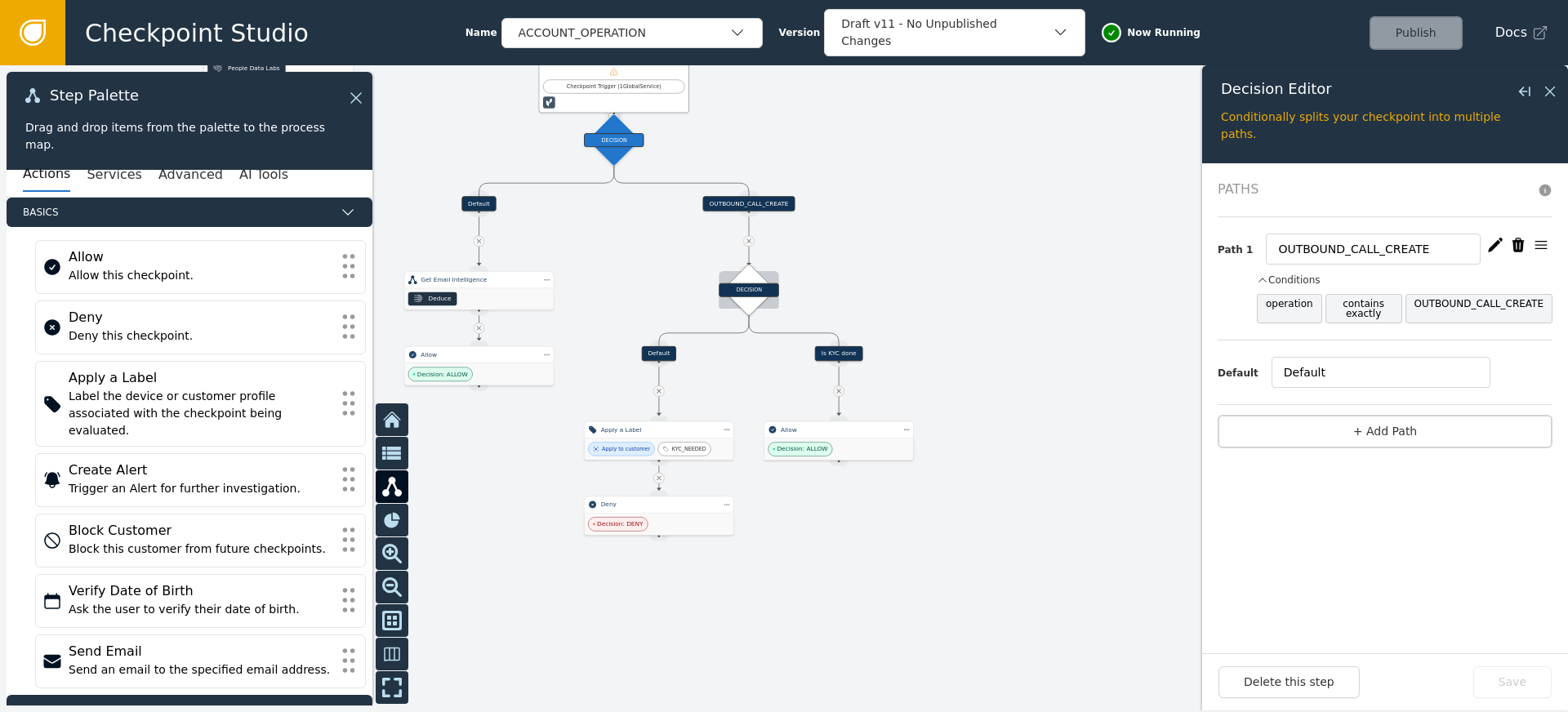
click at [749, 287] on div "DECISION" at bounding box center [748, 290] width 60 height 14
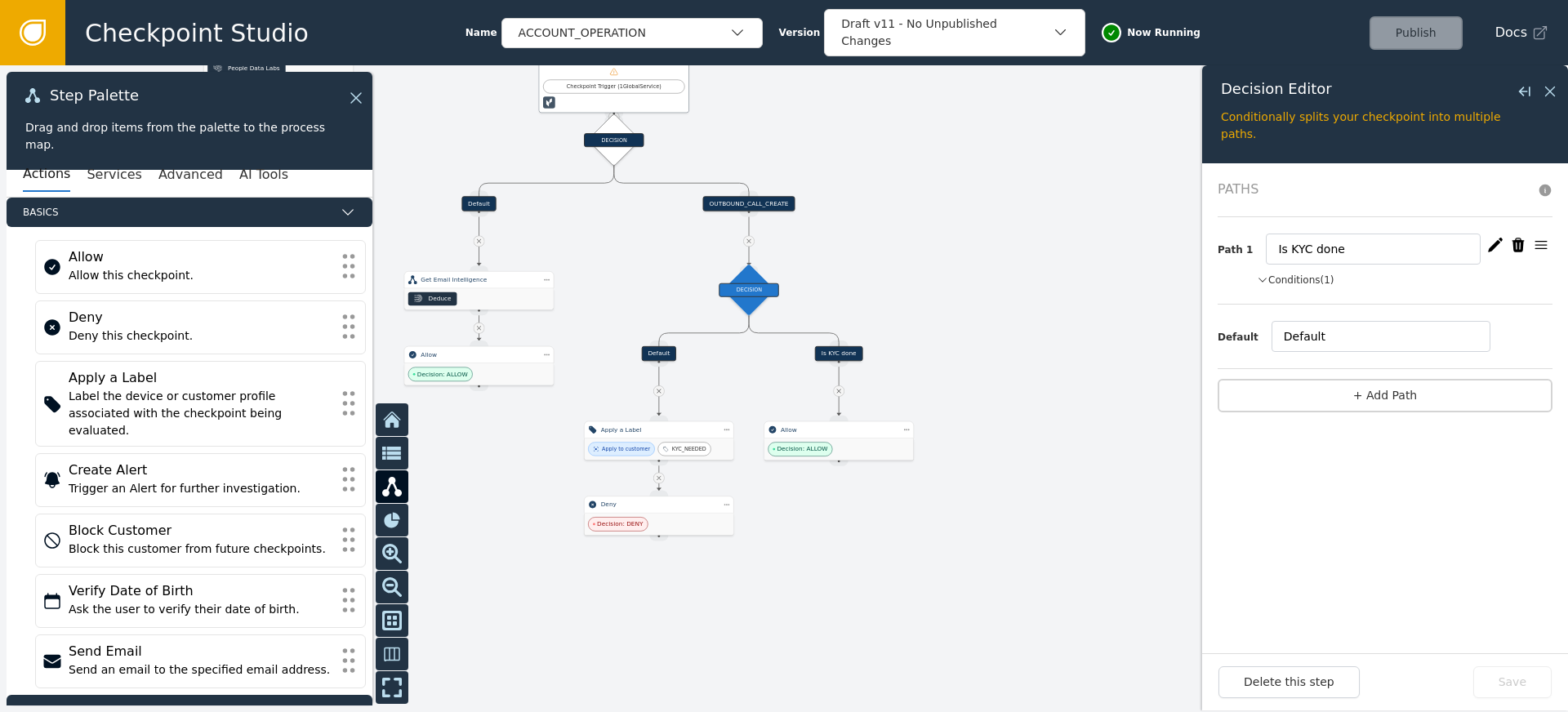
click at [1290, 280] on button "Conditions (1)" at bounding box center [1295, 280] width 77 height 15
